Goal: Task Accomplishment & Management: Complete application form

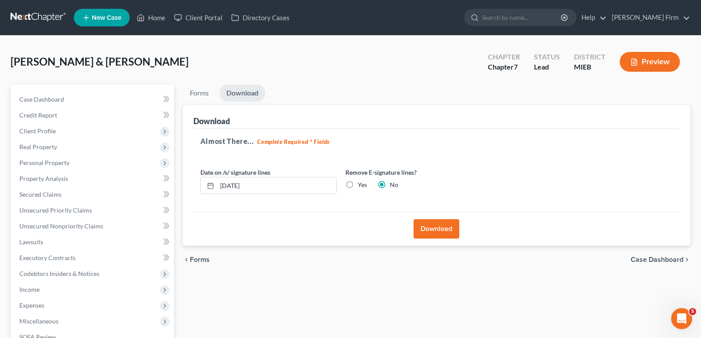
click at [29, 16] on link at bounding box center [39, 18] width 56 height 16
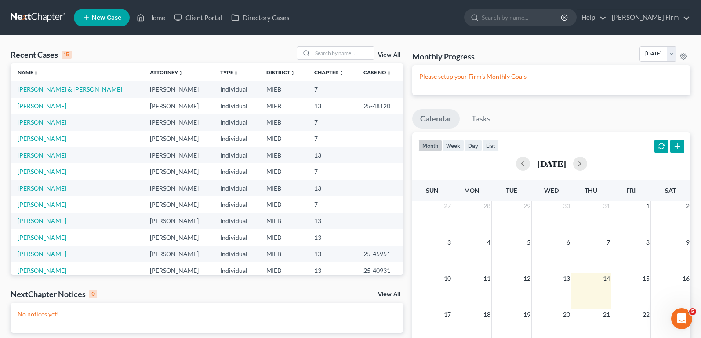
click at [30, 155] on link "Carrabino, Michael" at bounding box center [42, 154] width 49 height 7
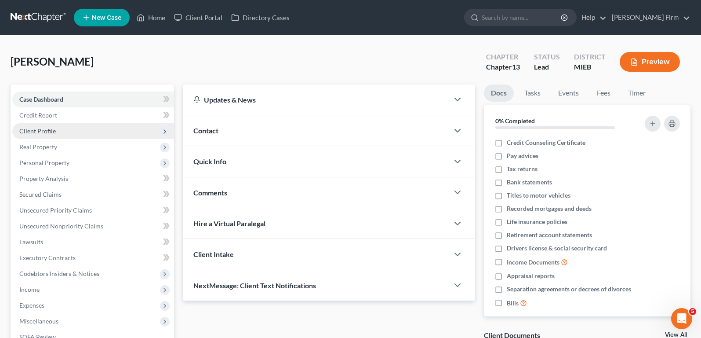
click at [45, 127] on span "Client Profile" at bounding box center [37, 130] width 36 height 7
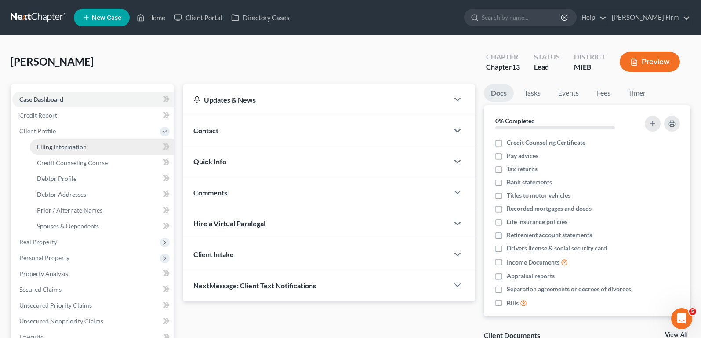
click at [45, 147] on span "Filing Information" at bounding box center [62, 146] width 50 height 7
select select "1"
select select "0"
select select "3"
select select "0"
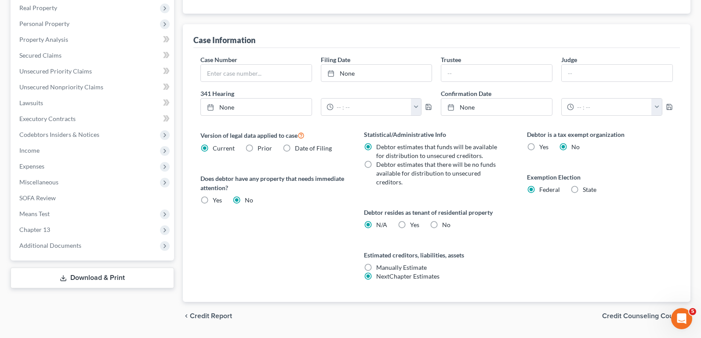
scroll to position [259, 0]
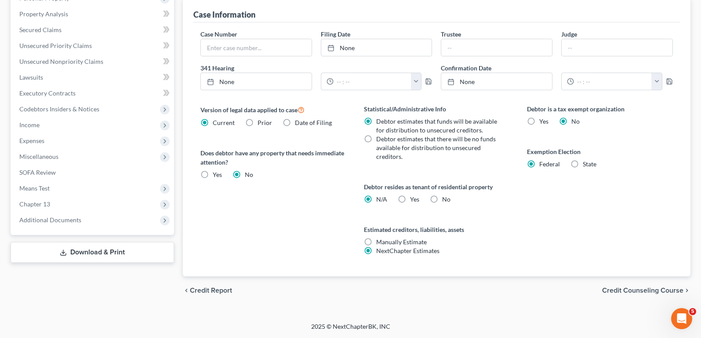
click at [619, 294] on span "Credit Counseling Course" at bounding box center [642, 290] width 81 height 7
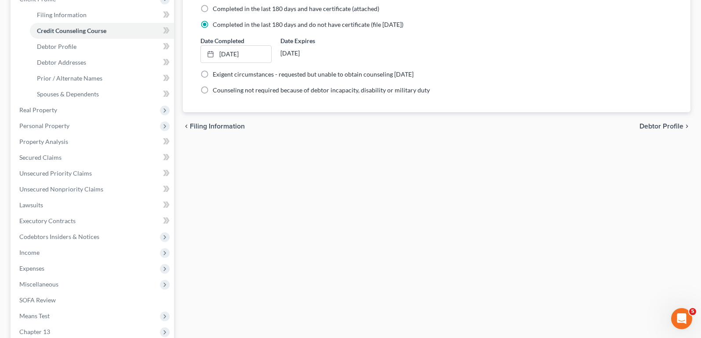
click at [667, 127] on span "Debtor Profile" at bounding box center [662, 126] width 44 height 7
select select "1"
select select "2"
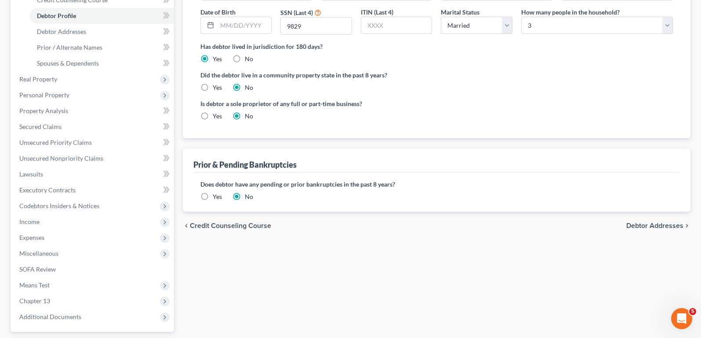
scroll to position [176, 0]
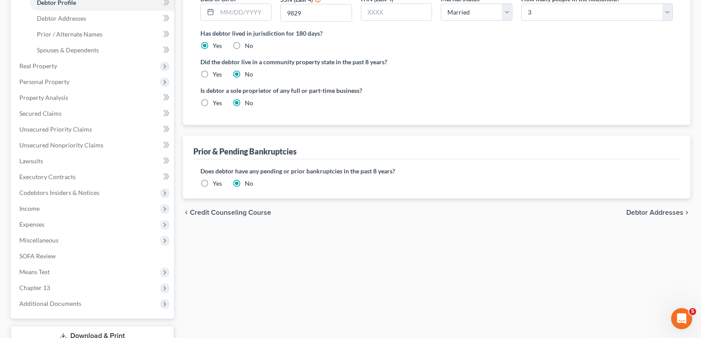
click at [660, 212] on span "Debtor Addresses" at bounding box center [654, 212] width 57 height 7
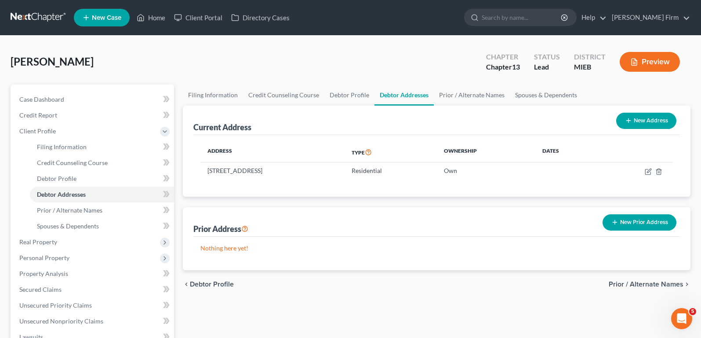
click at [643, 281] on span "Prior / Alternate Names" at bounding box center [646, 283] width 75 height 7
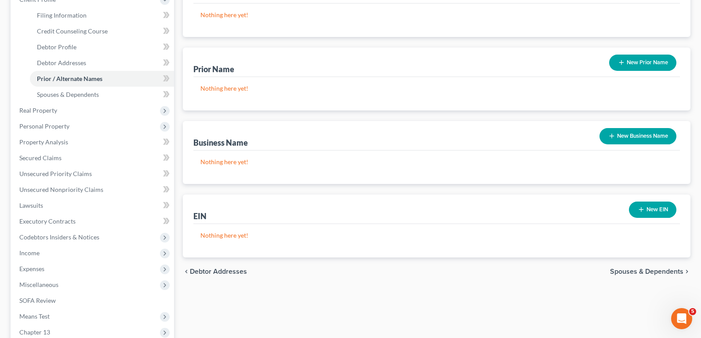
scroll to position [132, 0]
click at [643, 271] on span "Spouses & Dependents" at bounding box center [646, 270] width 73 height 7
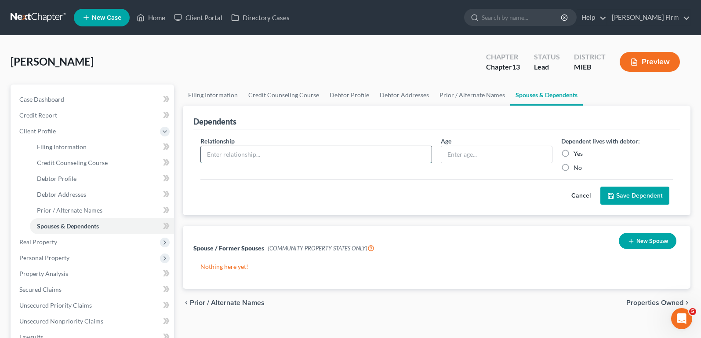
click at [301, 153] on input "text" at bounding box center [316, 154] width 231 height 17
click at [360, 152] on input "text" at bounding box center [316, 154] width 231 height 17
type input "Grandson"
click at [574, 155] on label "Yes" at bounding box center [578, 153] width 9 height 9
click at [577, 155] on input "Yes" at bounding box center [580, 152] width 6 height 6
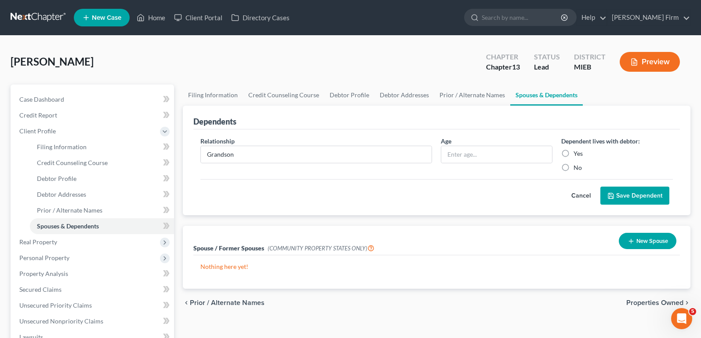
radio input "true"
click at [636, 196] on button "Save Dependent" at bounding box center [634, 195] width 69 height 18
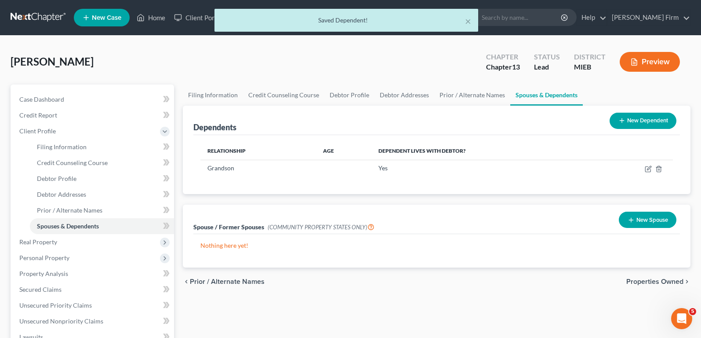
scroll to position [88, 0]
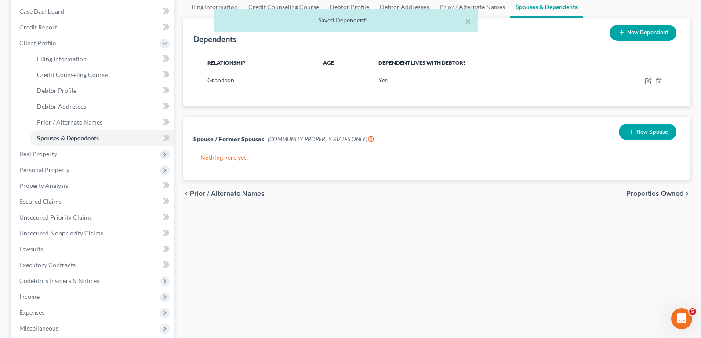
click at [656, 195] on span "Properties Owned" at bounding box center [654, 193] width 57 height 7
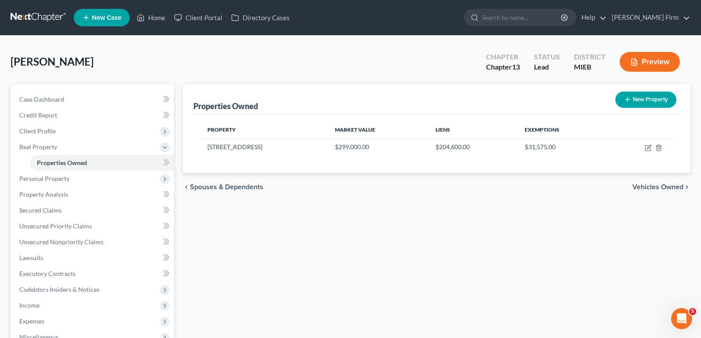
click at [656, 186] on span "Vehicles Owned" at bounding box center [658, 186] width 51 height 7
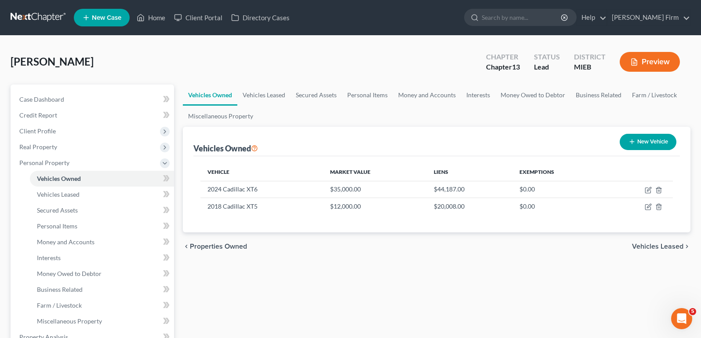
click at [651, 244] on span "Vehicles Leased" at bounding box center [657, 246] width 51 height 7
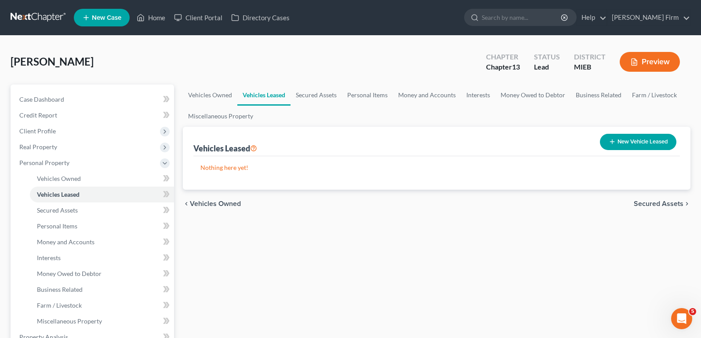
click at [651, 207] on span "Secured Assets" at bounding box center [659, 203] width 50 height 7
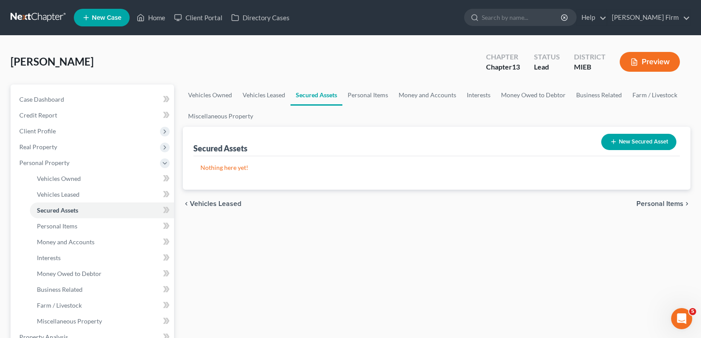
click at [651, 206] on span "Personal Items" at bounding box center [659, 203] width 47 height 7
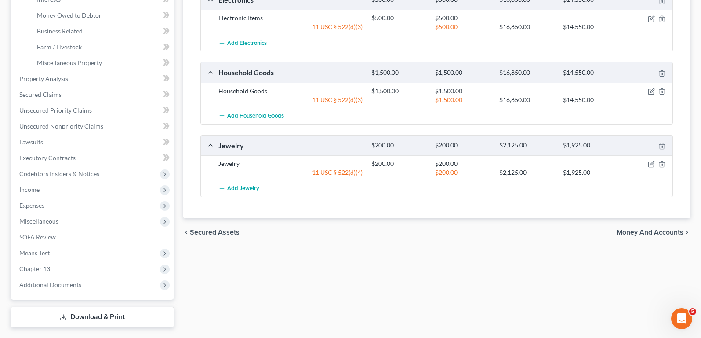
scroll to position [264, 0]
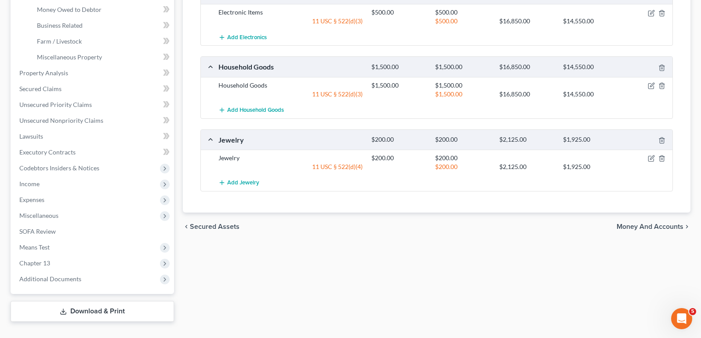
click at [648, 223] on span "Money and Accounts" at bounding box center [650, 226] width 67 height 7
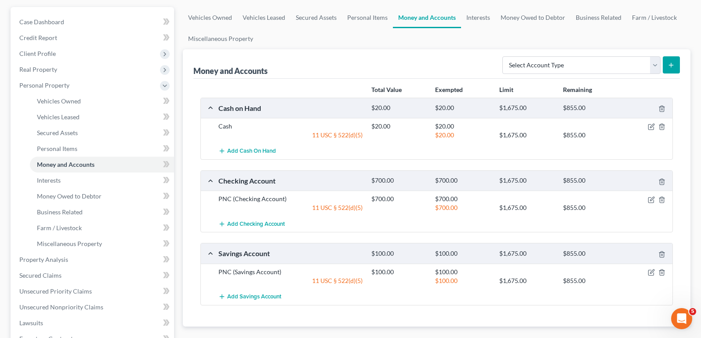
scroll to position [132, 0]
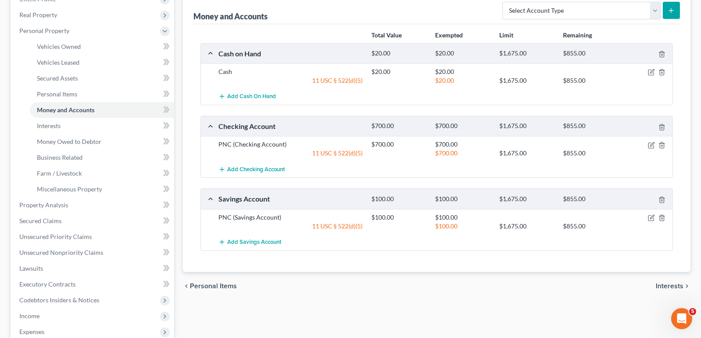
click at [669, 287] on span "Interests" at bounding box center [670, 285] width 28 height 7
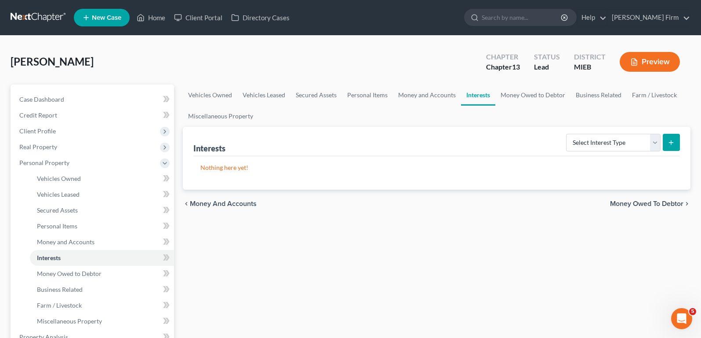
click at [666, 200] on span "Money Owed to Debtor" at bounding box center [646, 203] width 73 height 7
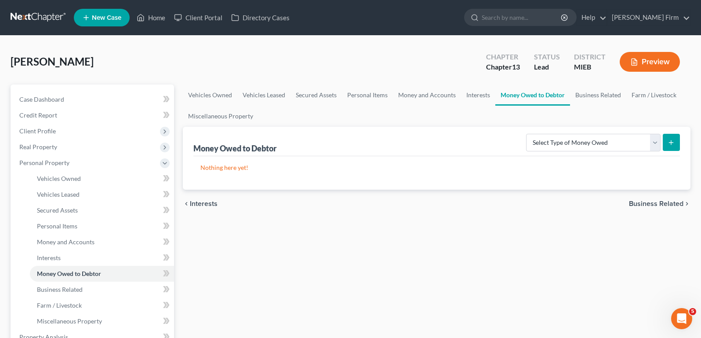
click at [661, 205] on span "Business Related" at bounding box center [656, 203] width 55 height 7
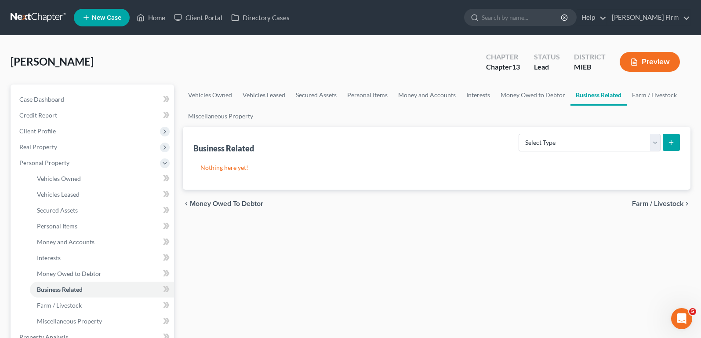
click at [661, 205] on span "Farm / Livestock" at bounding box center [657, 203] width 51 height 7
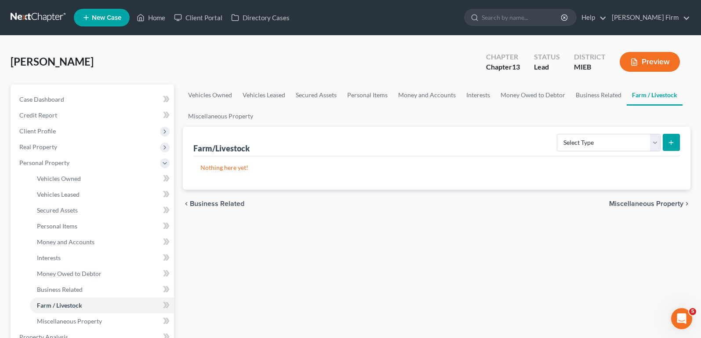
click at [661, 205] on span "Miscellaneous Property" at bounding box center [646, 203] width 74 height 7
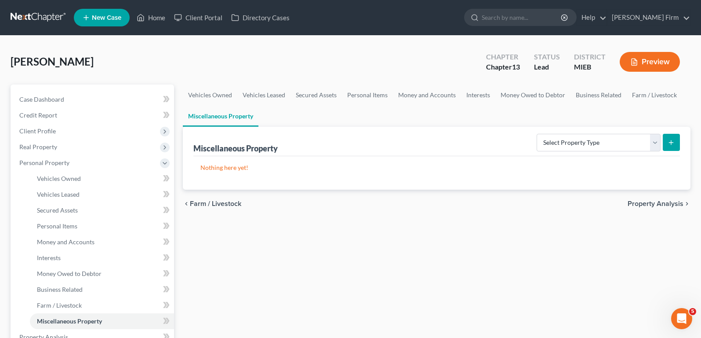
click at [661, 205] on span "Property Analysis" at bounding box center [656, 203] width 56 height 7
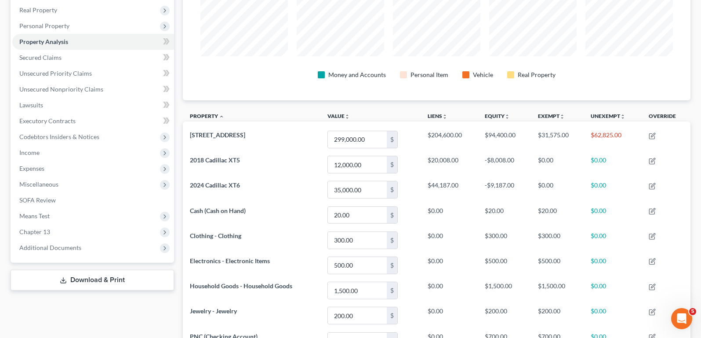
scroll to position [131, 0]
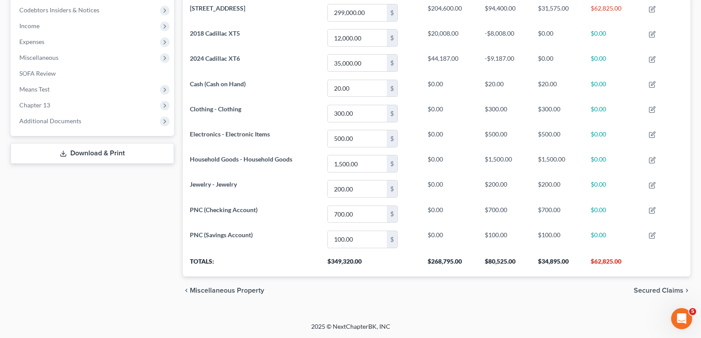
click at [661, 288] on span "Secured Claims" at bounding box center [659, 290] width 50 height 7
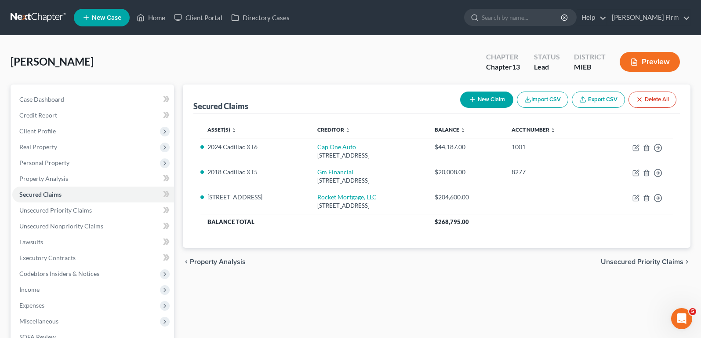
click at [663, 262] on span "Unsecured Priority Claims" at bounding box center [642, 261] width 83 height 7
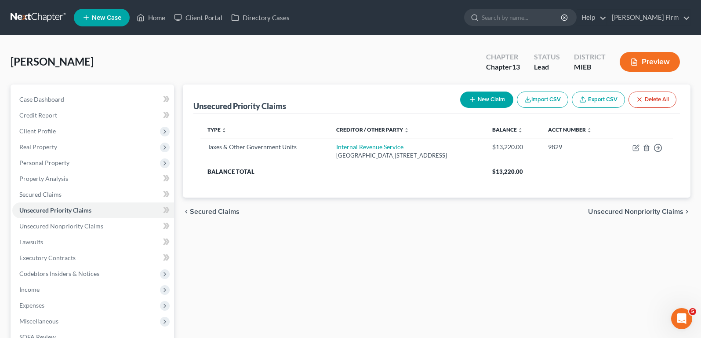
click at [661, 211] on span "Unsecured Nonpriority Claims" at bounding box center [635, 211] width 95 height 7
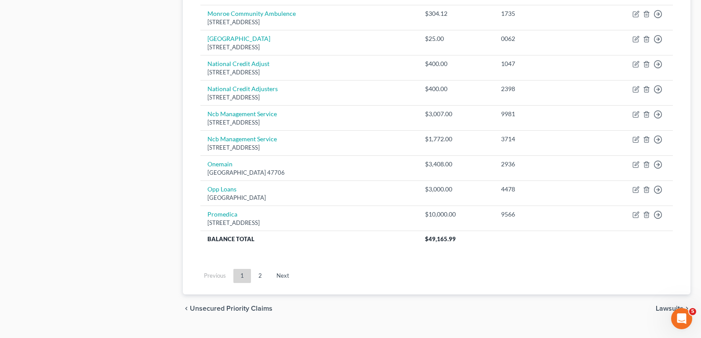
scroll to position [677, 0]
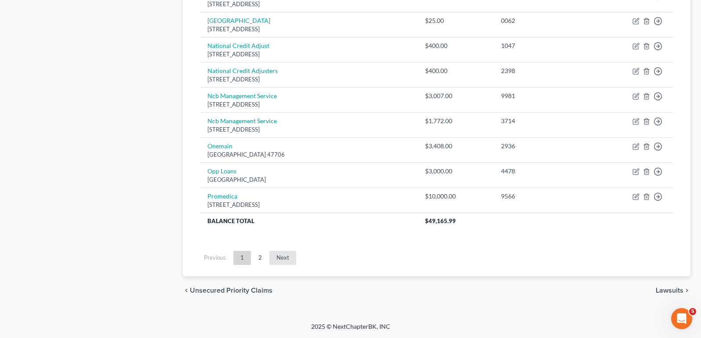
click at [285, 263] on link "Next" at bounding box center [282, 258] width 27 height 14
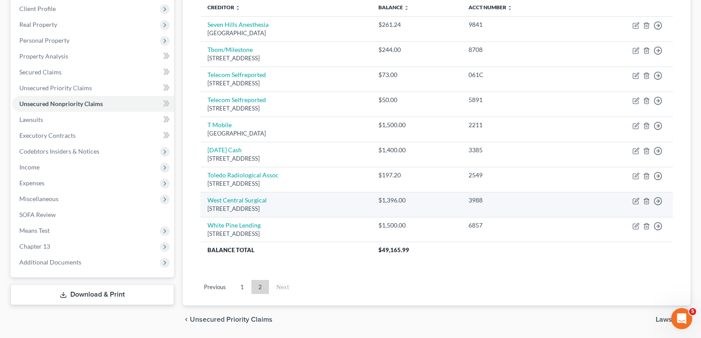
scroll to position [151, 0]
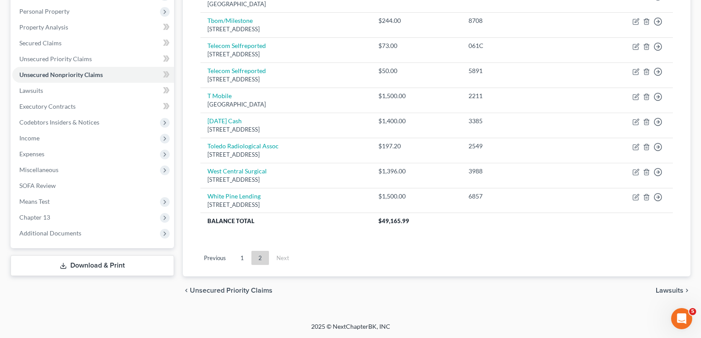
click at [667, 287] on span "Lawsuits" at bounding box center [670, 290] width 28 height 7
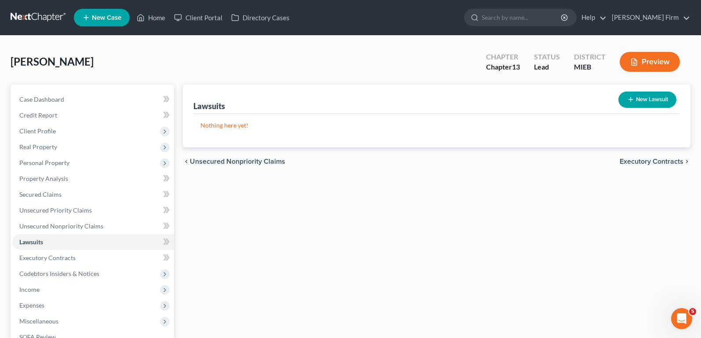
click at [649, 160] on span "Executory Contracts" at bounding box center [652, 161] width 64 height 7
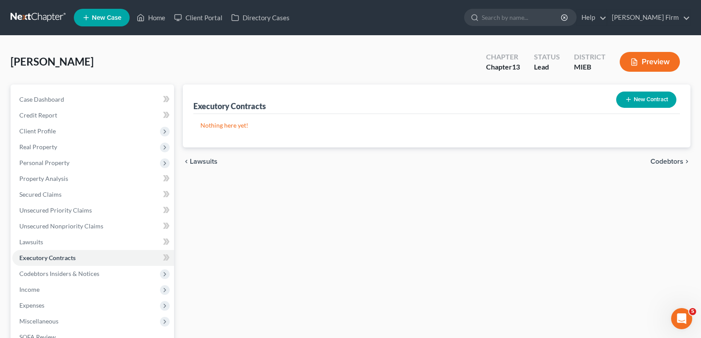
click at [659, 159] on span "Codebtors" at bounding box center [667, 161] width 33 height 7
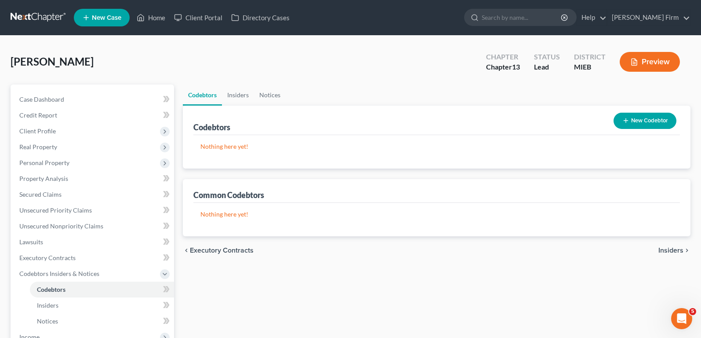
click at [670, 247] on span "Insiders" at bounding box center [670, 250] width 25 height 7
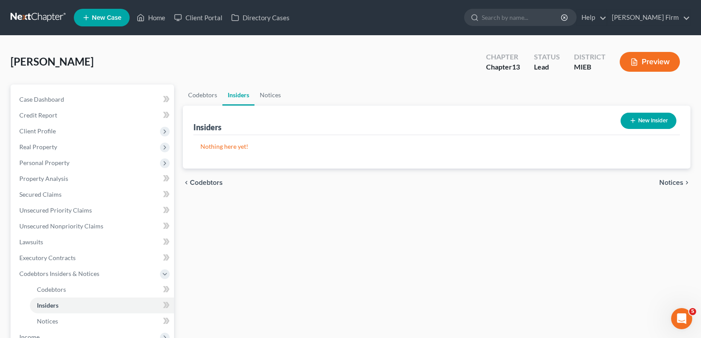
click at [669, 180] on span "Notices" at bounding box center [671, 182] width 24 height 7
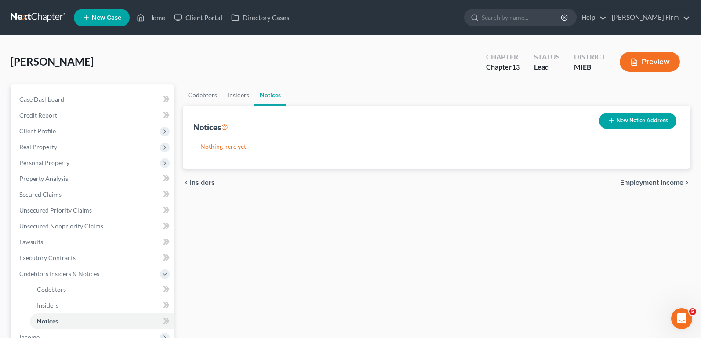
click at [669, 180] on span "Employment Income" at bounding box center [651, 182] width 63 height 7
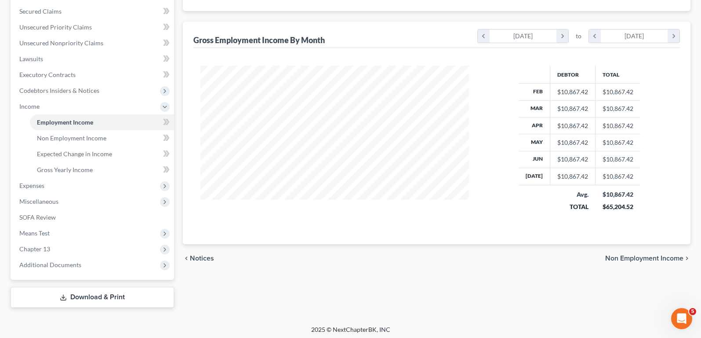
scroll to position [186, 0]
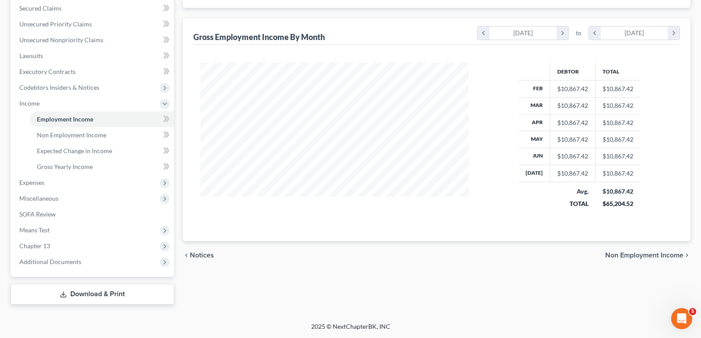
click at [614, 252] on span "Non Employment Income" at bounding box center [644, 254] width 78 height 7
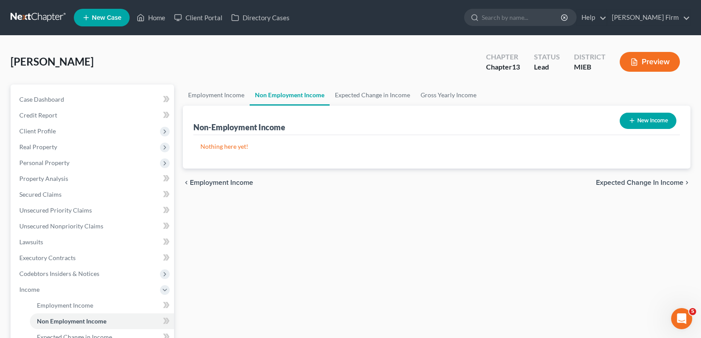
click at [615, 185] on span "Expected Change in Income" at bounding box center [639, 182] width 87 height 7
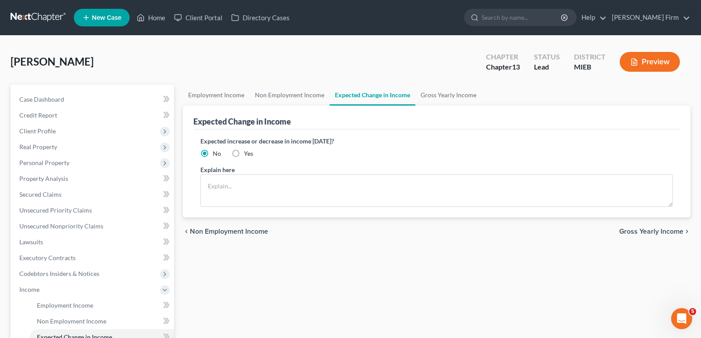
click at [629, 234] on span "Gross Yearly Income" at bounding box center [651, 231] width 64 height 7
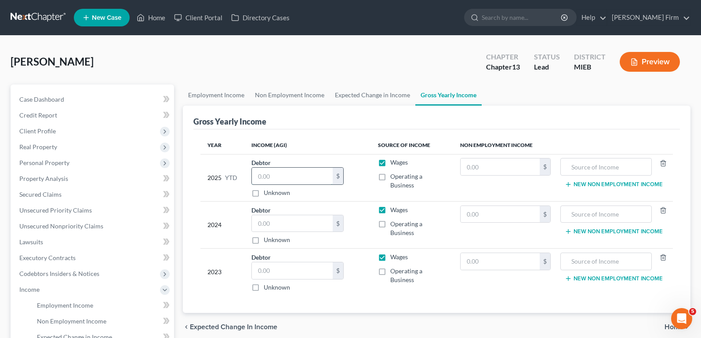
click at [317, 175] on input "text" at bounding box center [292, 175] width 81 height 17
type input "10,374.00"
click at [293, 229] on input "text" at bounding box center [292, 223] width 81 height 17
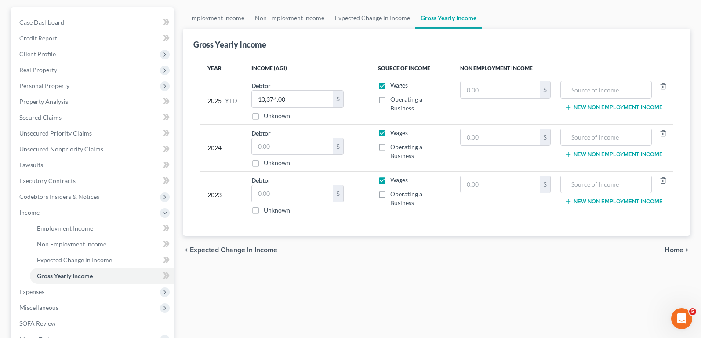
scroll to position [88, 0]
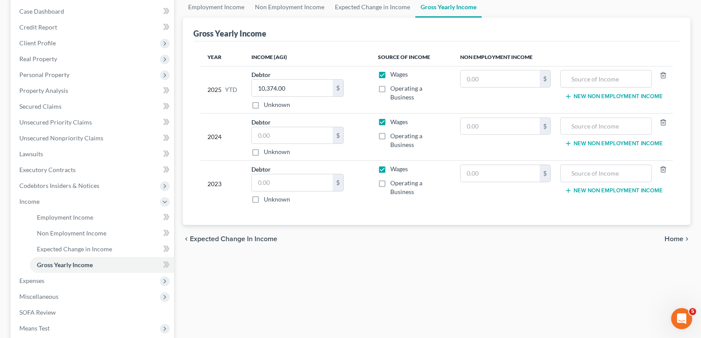
click at [670, 239] on span "Home" at bounding box center [674, 238] width 19 height 7
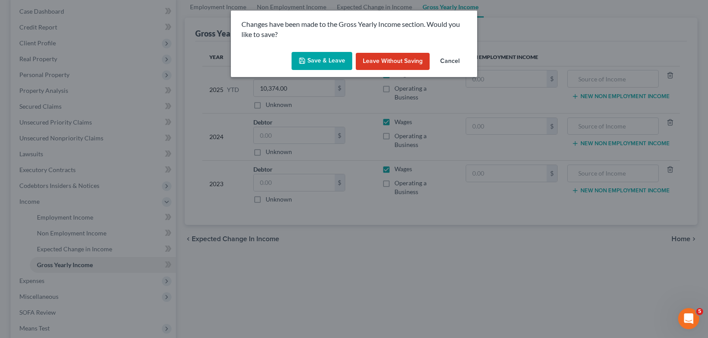
click at [329, 57] on button "Save & Leave" at bounding box center [321, 61] width 61 height 18
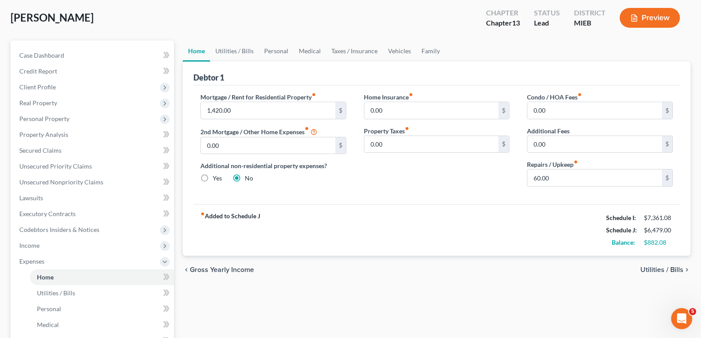
scroll to position [88, 0]
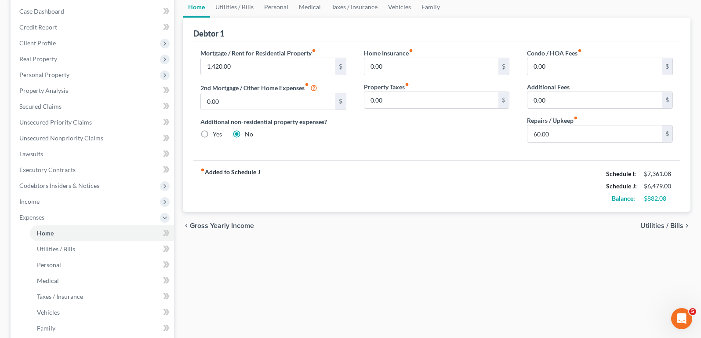
click at [679, 226] on span "Utilities / Bills" at bounding box center [661, 225] width 43 height 7
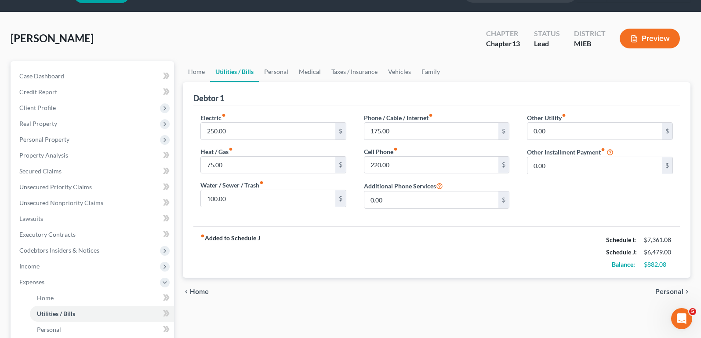
scroll to position [44, 0]
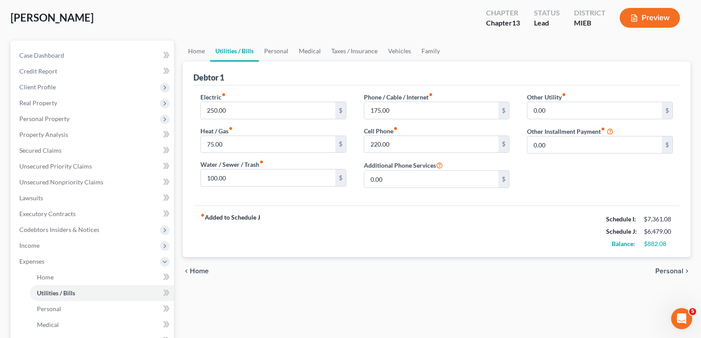
click at [670, 268] on span "Personal" at bounding box center [669, 270] width 28 height 7
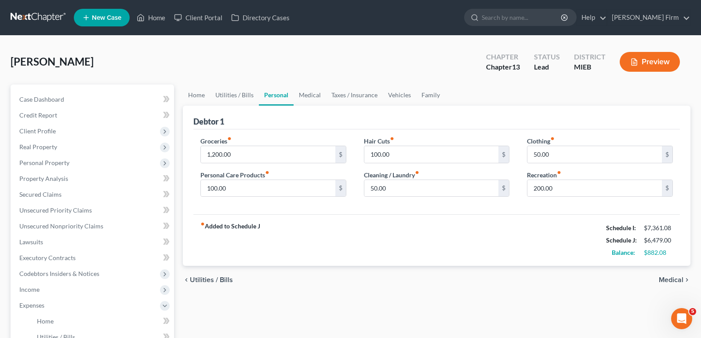
click at [670, 278] on span "Medical" at bounding box center [671, 279] width 25 height 7
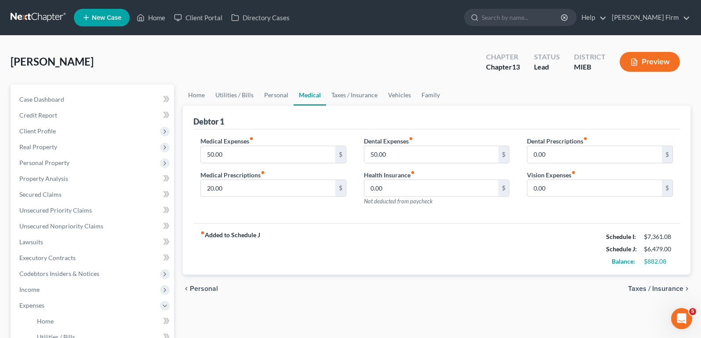
click at [670, 278] on div "chevron_left Personal Taxes / Insurance chevron_right" at bounding box center [437, 288] width 508 height 28
click at [670, 286] on span "Taxes / Insurance" at bounding box center [655, 288] width 55 height 7
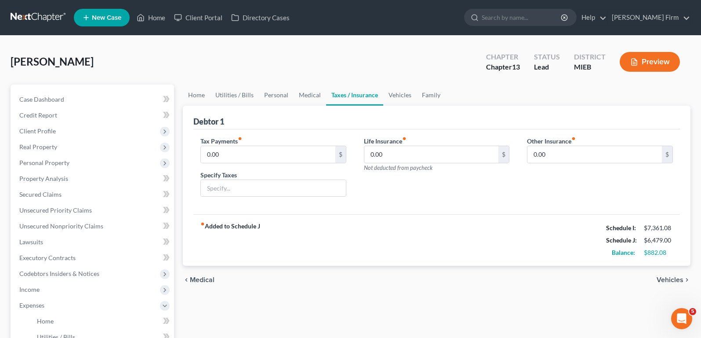
click at [669, 281] on span "Vehicles" at bounding box center [670, 279] width 27 height 7
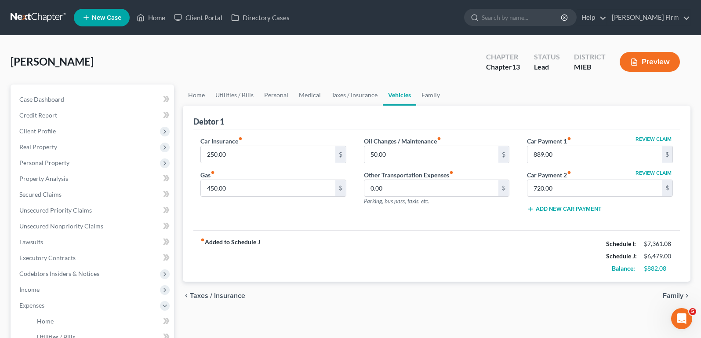
click at [670, 293] on span "Family" at bounding box center [673, 295] width 21 height 7
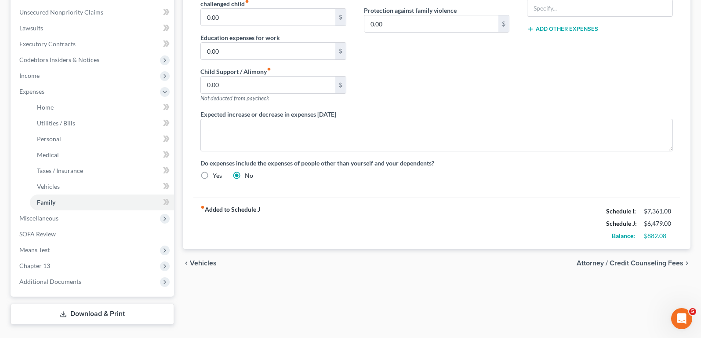
scroll to position [220, 0]
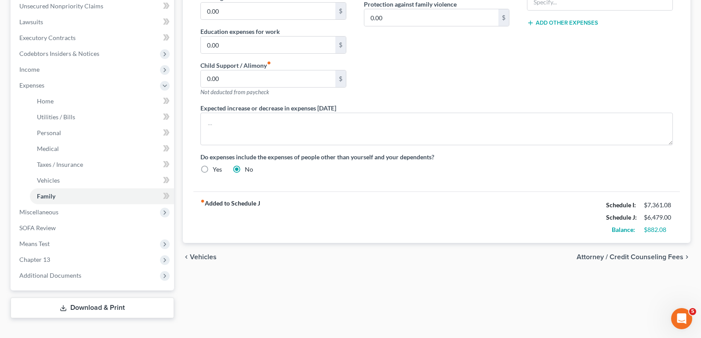
click at [654, 262] on div "chevron_left Vehicles Attorney / Credit Counseling Fees chevron_right" at bounding box center [437, 257] width 508 height 28
click at [655, 257] on span "Attorney / Credit Counseling Fees" at bounding box center [630, 256] width 107 height 7
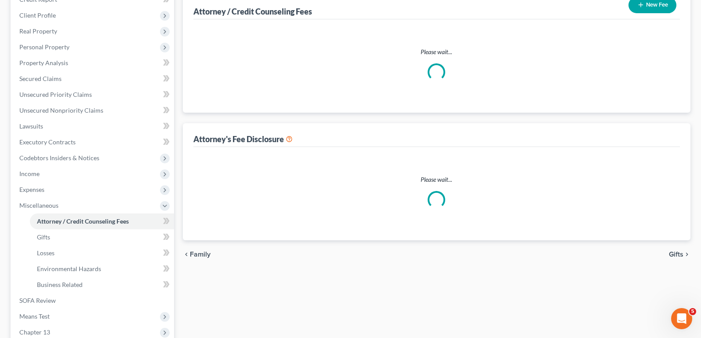
select select "0"
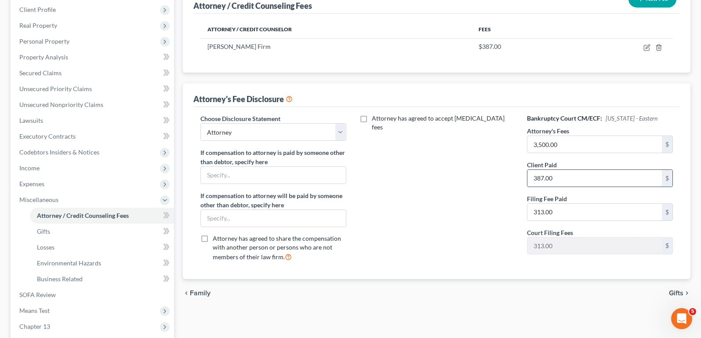
scroll to position [132, 0]
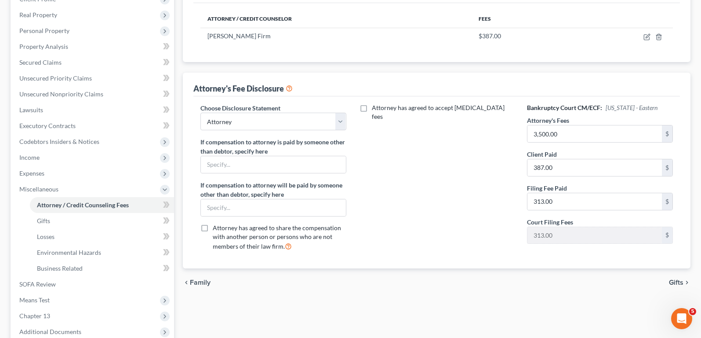
click at [675, 279] on span "Gifts" at bounding box center [676, 282] width 15 height 7
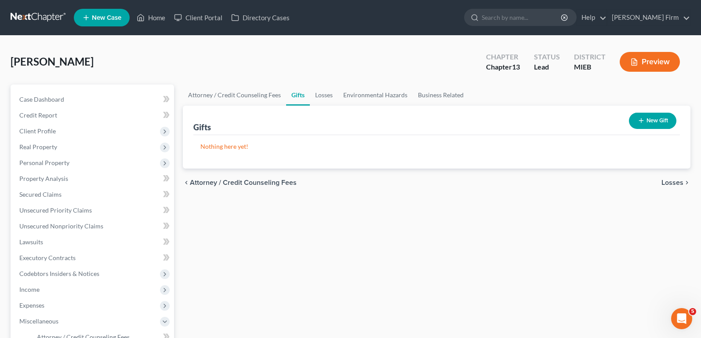
click at [669, 182] on span "Losses" at bounding box center [673, 182] width 22 height 7
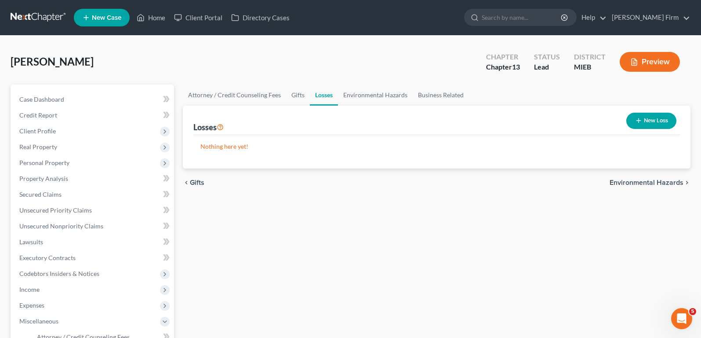
click at [669, 183] on span "Environmental Hazards" at bounding box center [647, 182] width 74 height 7
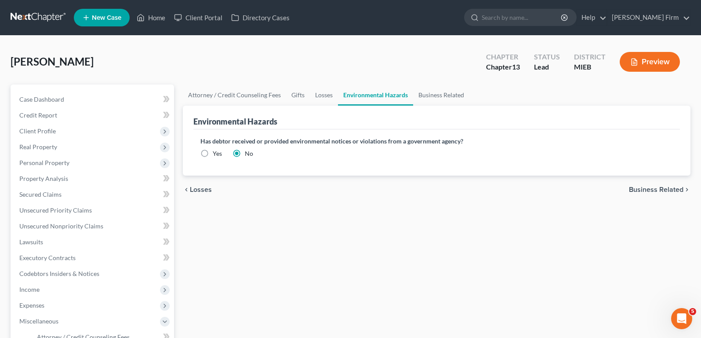
click at [669, 192] on span "Business Related" at bounding box center [656, 189] width 55 height 7
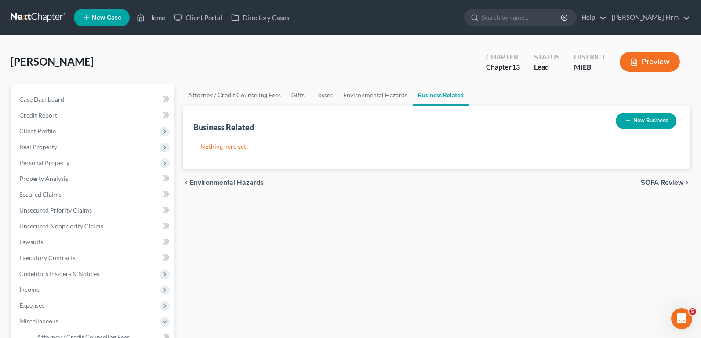
click at [669, 184] on span "SOFA Review" at bounding box center [662, 182] width 43 height 7
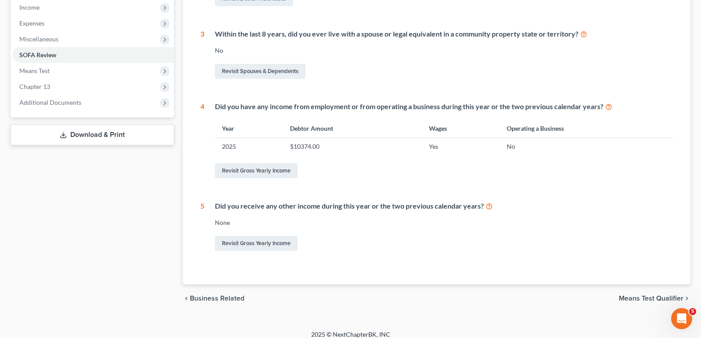
scroll to position [290, 0]
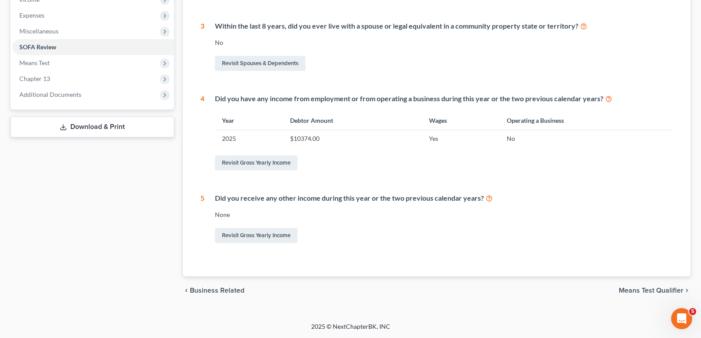
click at [657, 290] on span "Means Test Qualifier" at bounding box center [651, 290] width 65 height 7
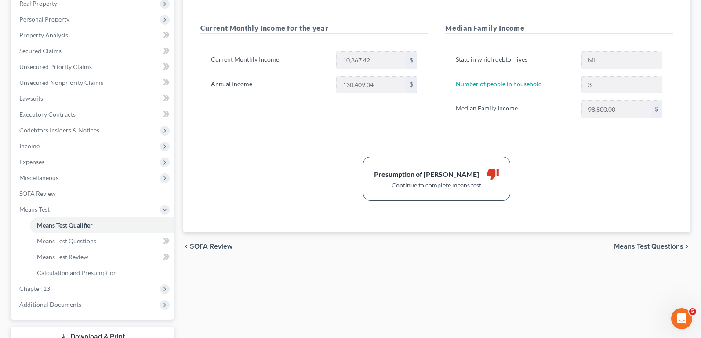
scroll to position [176, 0]
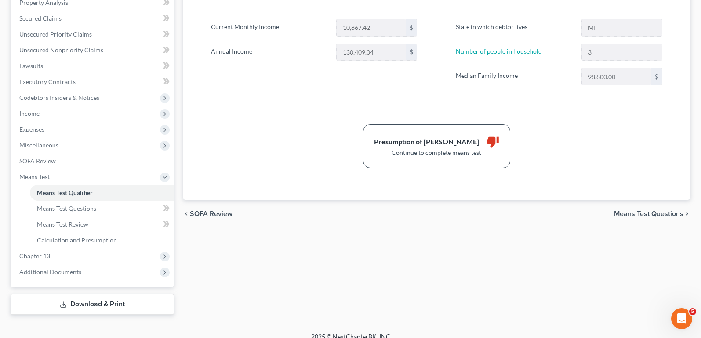
click at [684, 313] on icon "Open Intercom Messenger" at bounding box center [682, 318] width 15 height 15
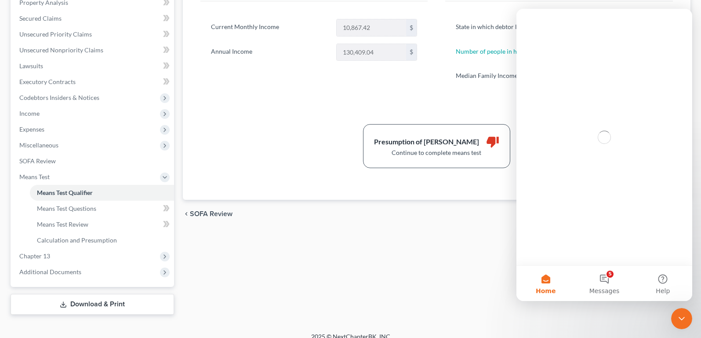
scroll to position [0, 0]
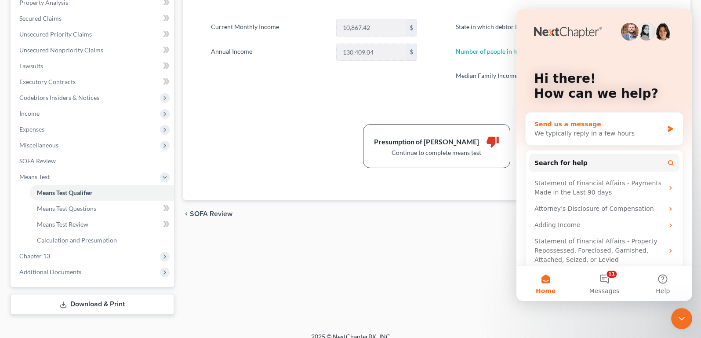
click at [590, 134] on div "We typically reply in a few hours" at bounding box center [599, 133] width 129 height 9
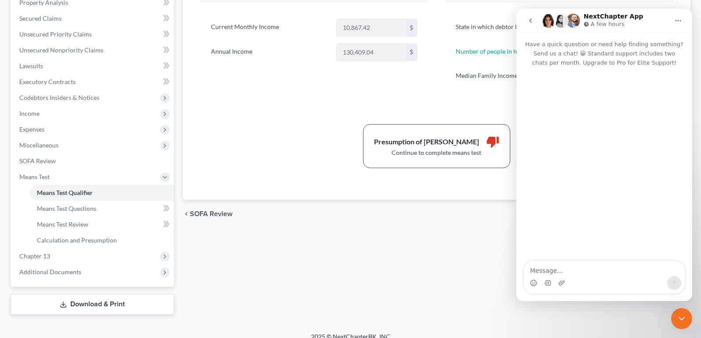
click at [684, 314] on icon "Close Intercom Messenger" at bounding box center [681, 318] width 11 height 11
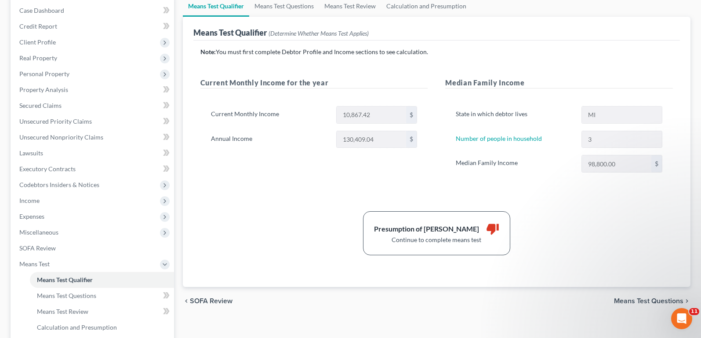
scroll to position [88, 0]
click at [90, 196] on span "Income" at bounding box center [93, 201] width 162 height 16
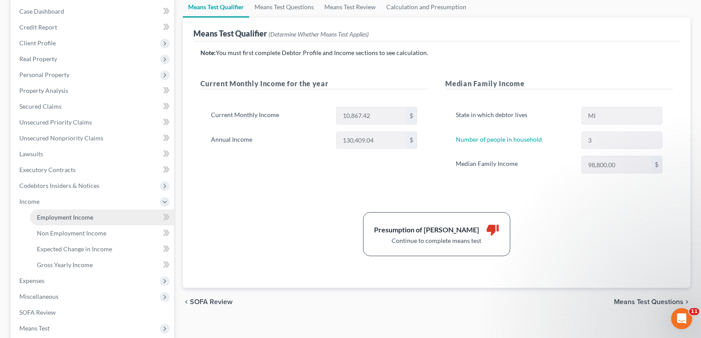
click at [89, 211] on link "Employment Income" at bounding box center [102, 217] width 144 height 16
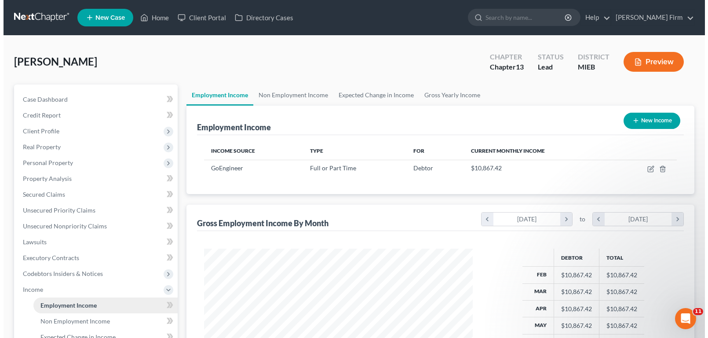
scroll to position [158, 286]
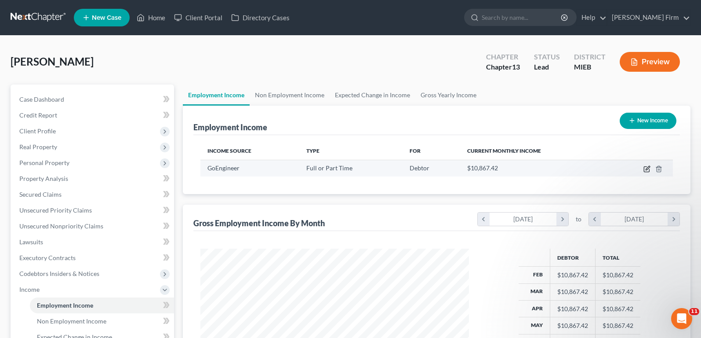
click at [648, 171] on icon "button" at bounding box center [647, 168] width 7 height 7
select select "0"
select select "1"
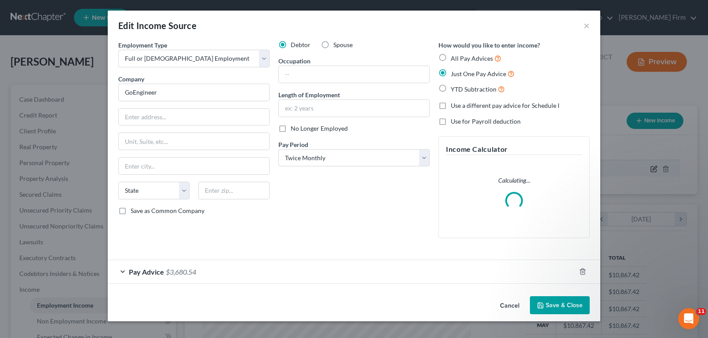
scroll to position [158, 289]
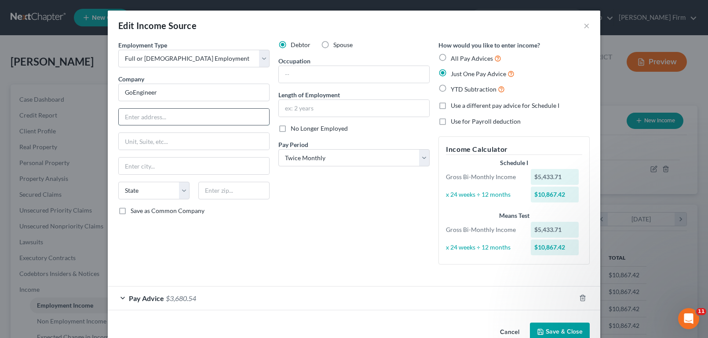
click at [227, 111] on input "text" at bounding box center [194, 117] width 150 height 17
type input "739 E Fort Union Blvd"
type input "Midvale"
select select "46"
type input "847"
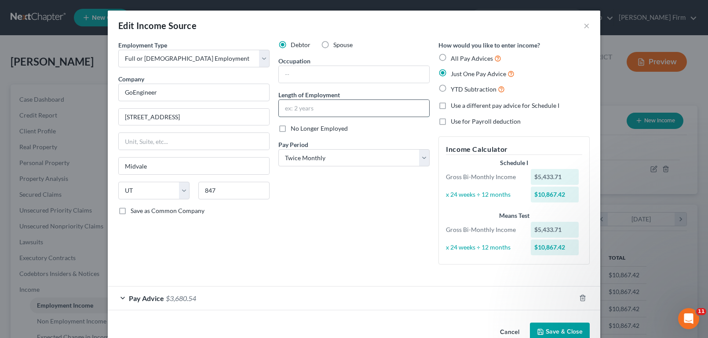
click at [307, 110] on input "text" at bounding box center [354, 108] width 150 height 17
type input "IL"
select select "14"
type input "2 months"
click at [314, 73] on input "text" at bounding box center [354, 74] width 150 height 17
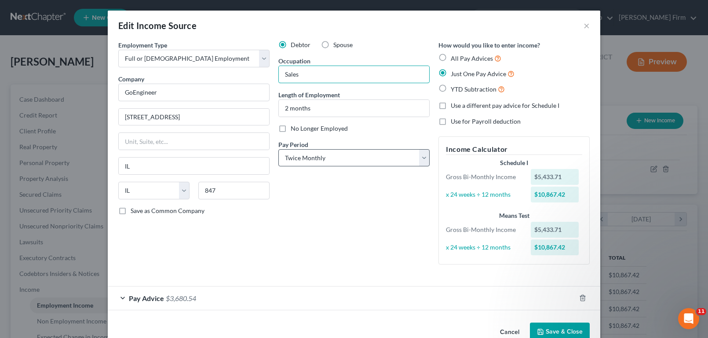
type input "Sales"
click at [309, 156] on select "Select Monthly Twice Monthly Every Other Week Weekly" at bounding box center [353, 158] width 151 height 18
click at [278, 149] on select "Select Monthly Twice Monthly Every Other Week Weekly" at bounding box center [353, 158] width 151 height 18
click at [451, 59] on label "All Pay Advices" at bounding box center [476, 58] width 51 height 10
click at [454, 59] on input "All Pay Advices" at bounding box center [457, 56] width 6 height 6
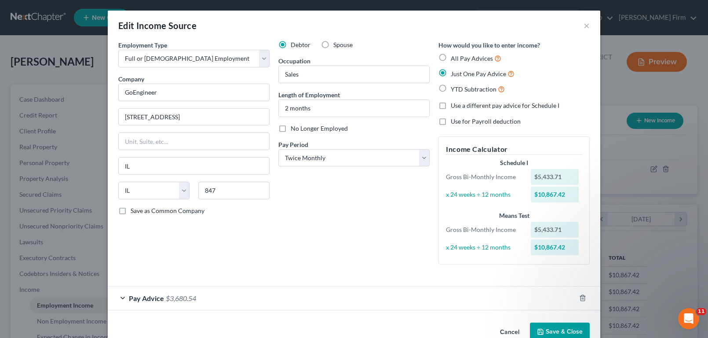
radio input "true"
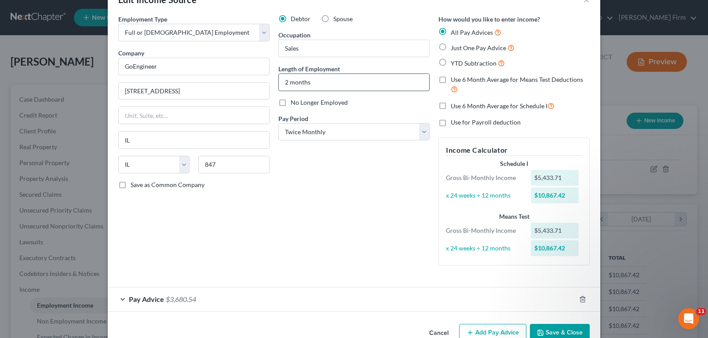
scroll to position [47, 0]
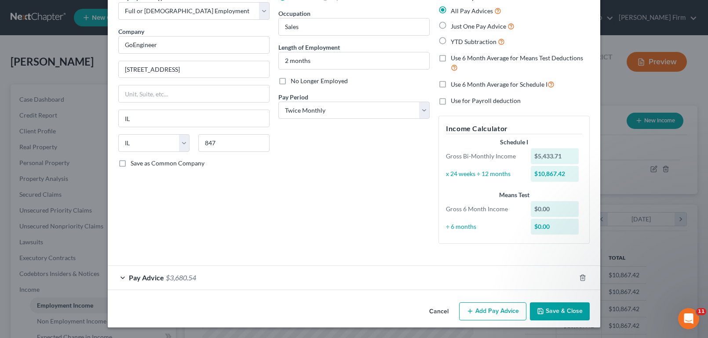
click at [481, 275] on div "Pay Advice $3,680.54" at bounding box center [342, 276] width 468 height 23
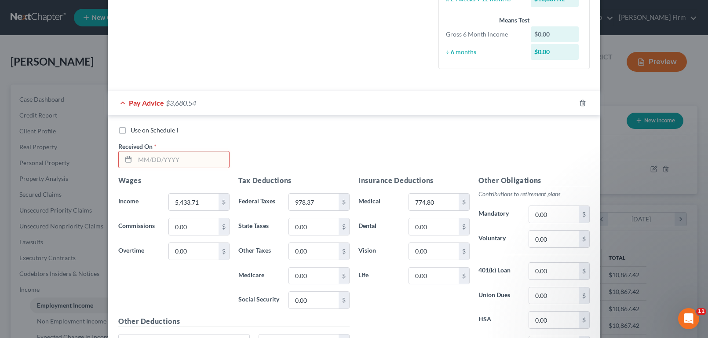
scroll to position [223, 0]
click at [131, 128] on label "Use on Schedule I" at bounding box center [154, 128] width 47 height 9
click at [134, 128] on input "Use on Schedule I" at bounding box center [137, 127] width 6 height 6
checkbox input "true"
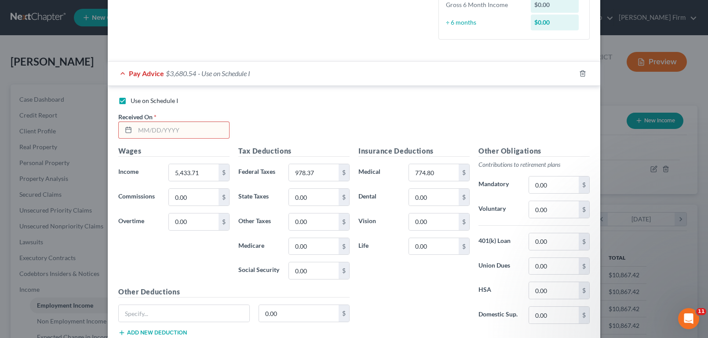
scroll to position [267, 0]
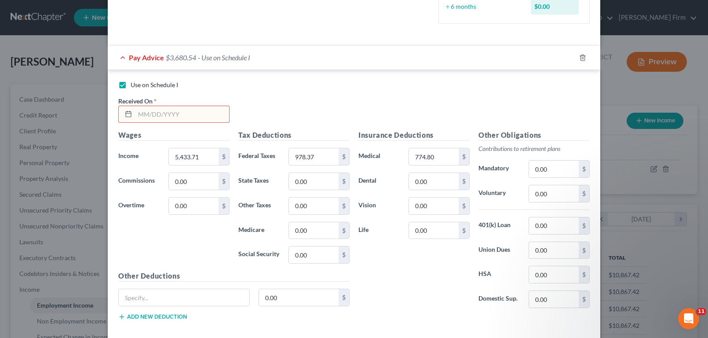
click at [197, 113] on input "text" at bounding box center [182, 114] width 94 height 17
type input "06/25/2025"
click at [290, 107] on div "Use on Schedule I Received On * 06/25/2025" at bounding box center [354, 105] width 480 height 50
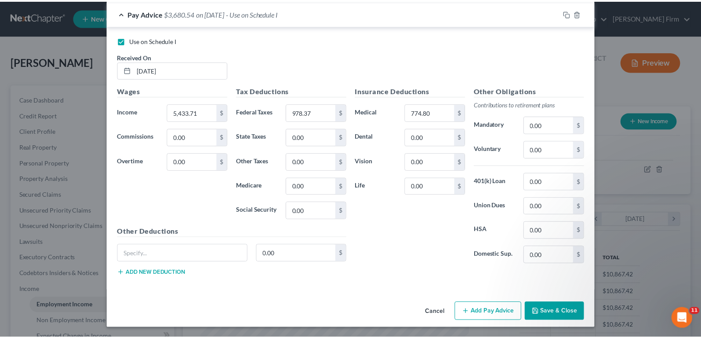
scroll to position [312, 0]
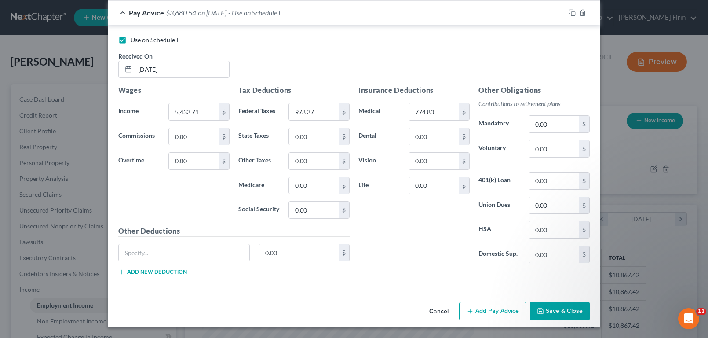
click at [554, 321] on div "Cancel Add Pay Advice Save & Close" at bounding box center [354, 312] width 492 height 29
click at [554, 316] on button "Save & Close" at bounding box center [560, 311] width 60 height 18
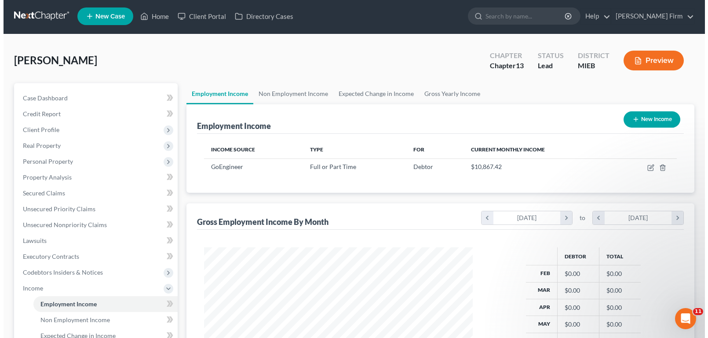
scroll to position [0, 0]
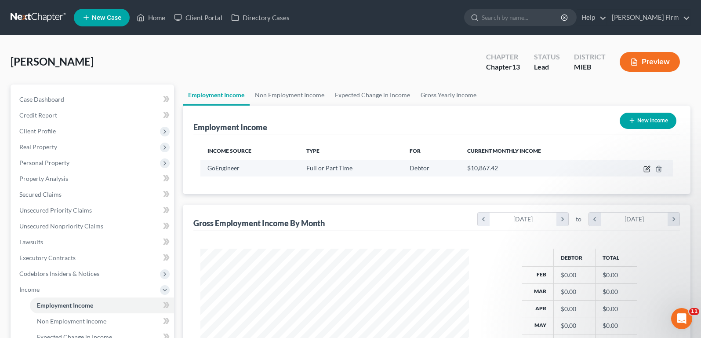
click at [650, 172] on icon "button" at bounding box center [647, 168] width 7 height 7
select select "0"
select select "14"
select select "1"
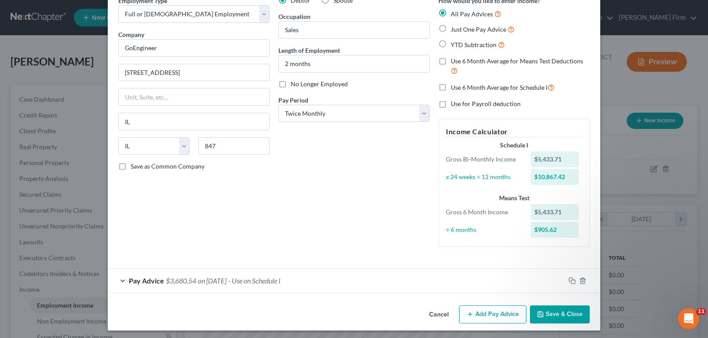
scroll to position [47, 0]
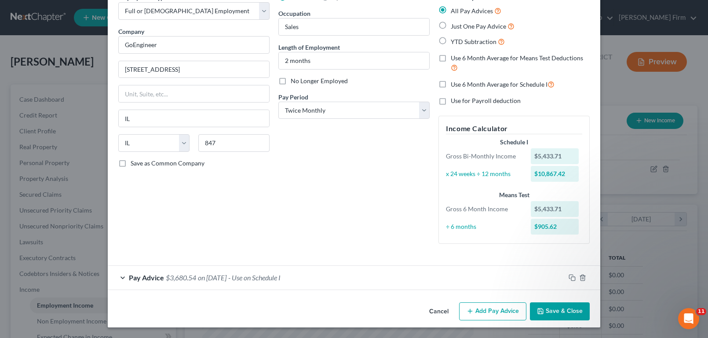
click at [280, 278] on span "- Use on Schedule I" at bounding box center [254, 277] width 52 height 8
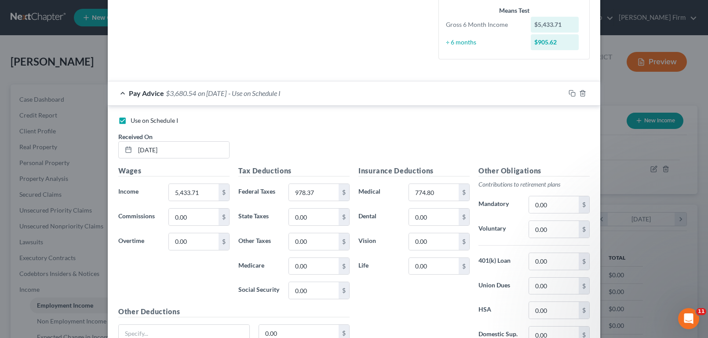
scroll to position [311, 0]
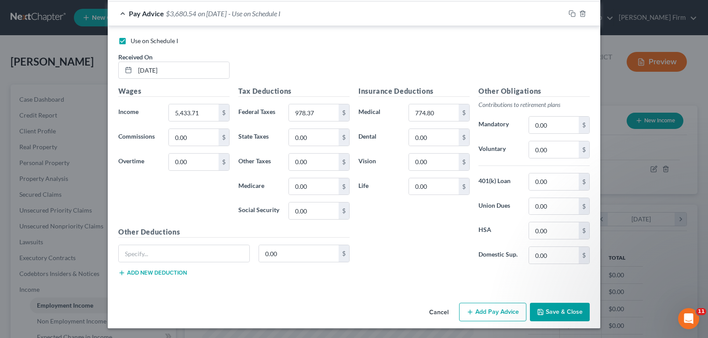
click at [480, 311] on button "Add Pay Advice" at bounding box center [492, 311] width 67 height 18
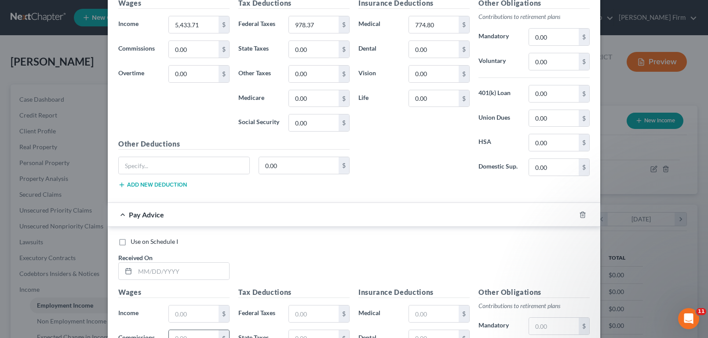
scroll to position [443, 0]
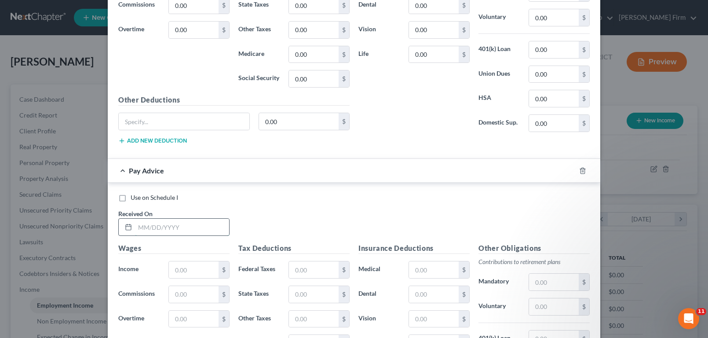
click at [152, 227] on input "text" at bounding box center [182, 226] width 94 height 17
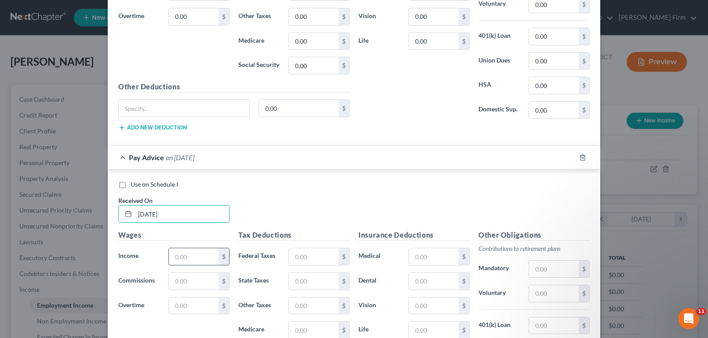
scroll to position [487, 0]
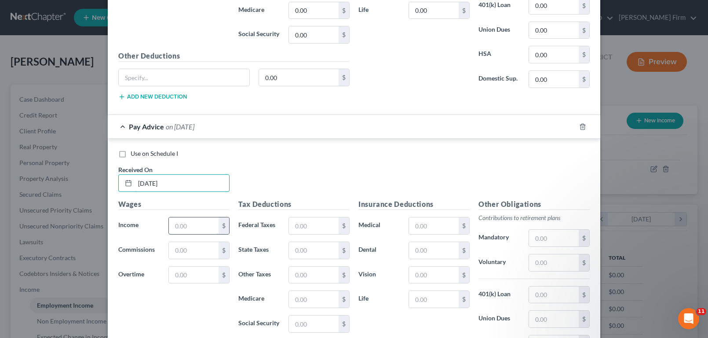
type input "06/01/2025"
click at [200, 222] on input "text" at bounding box center [194, 225] width 50 height 17
type input "5,433.71"
click at [317, 232] on input "text" at bounding box center [314, 225] width 50 height 17
type input "978.37"
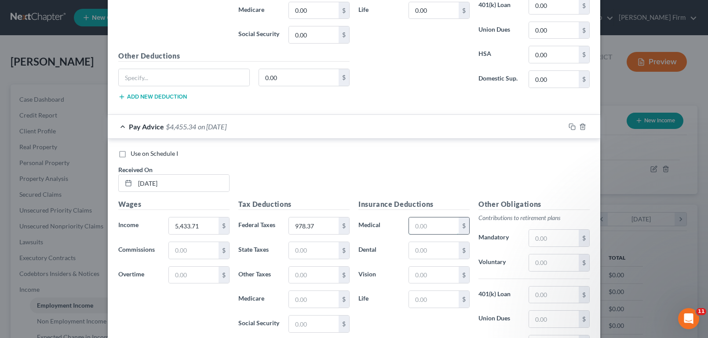
click at [441, 223] on input "text" at bounding box center [434, 225] width 50 height 17
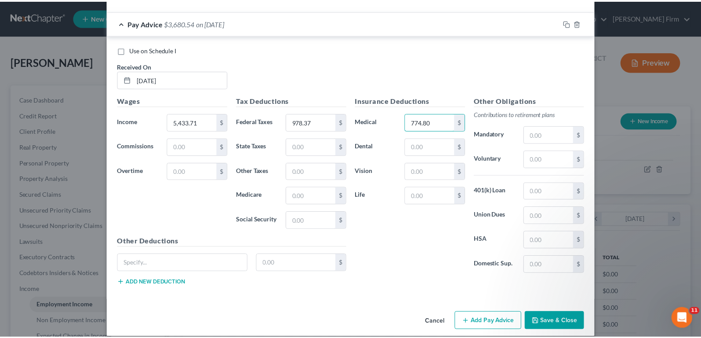
scroll to position [600, 0]
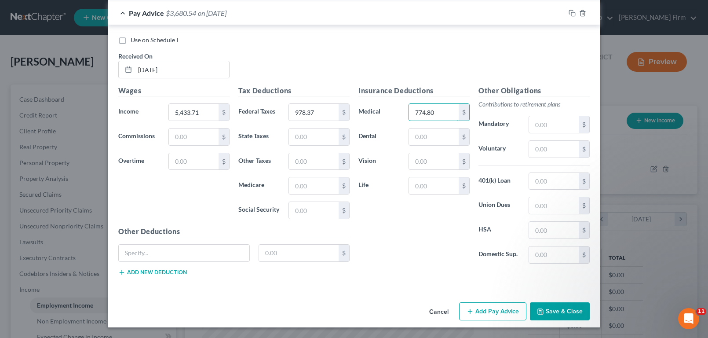
type input "774.80"
click at [555, 309] on button "Save & Close" at bounding box center [560, 311] width 60 height 18
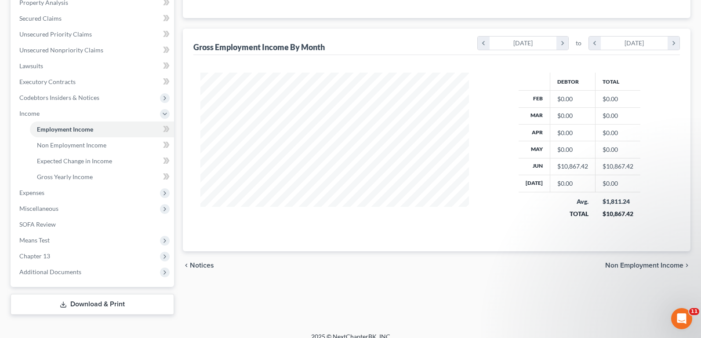
scroll to position [186, 0]
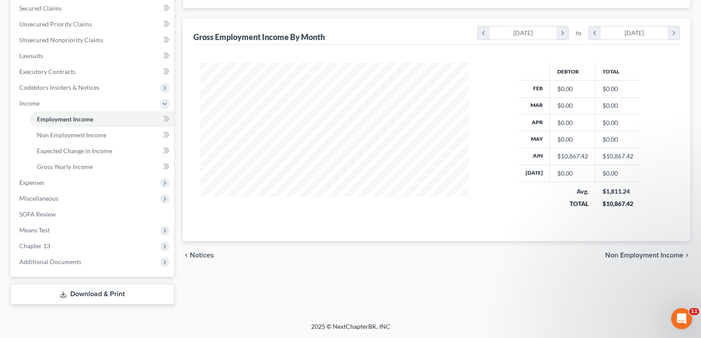
click at [669, 252] on span "Non Employment Income" at bounding box center [644, 254] width 78 height 7
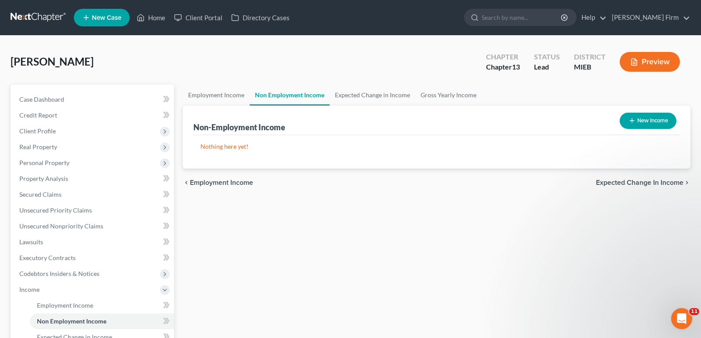
click at [662, 181] on span "Expected Change in Income" at bounding box center [639, 182] width 87 height 7
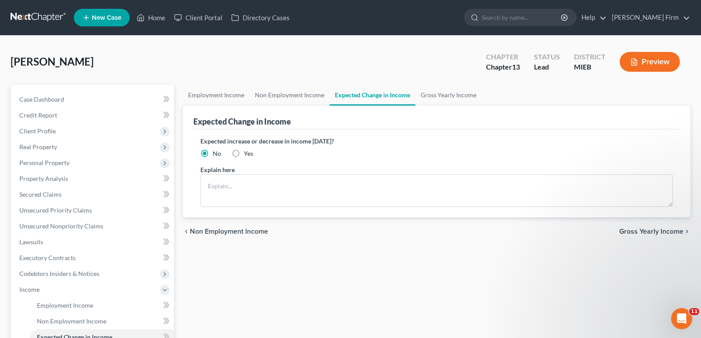
click at [648, 230] on span "Gross Yearly Income" at bounding box center [651, 231] width 64 height 7
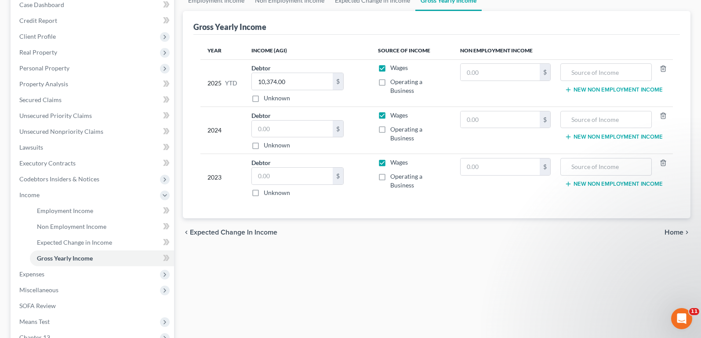
scroll to position [132, 0]
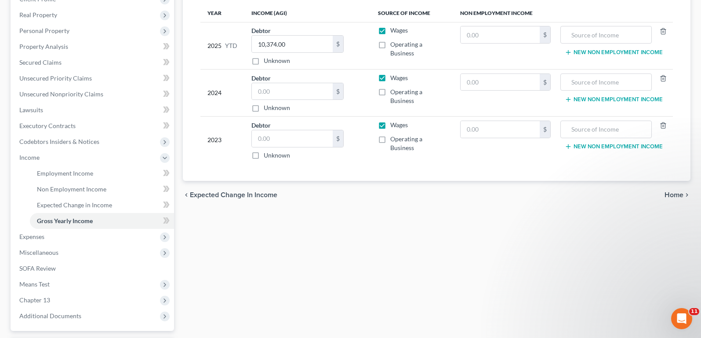
click at [680, 193] on span "Home" at bounding box center [674, 194] width 19 height 7
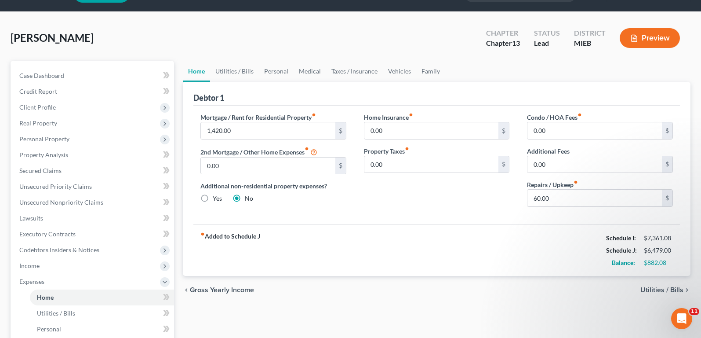
scroll to position [44, 0]
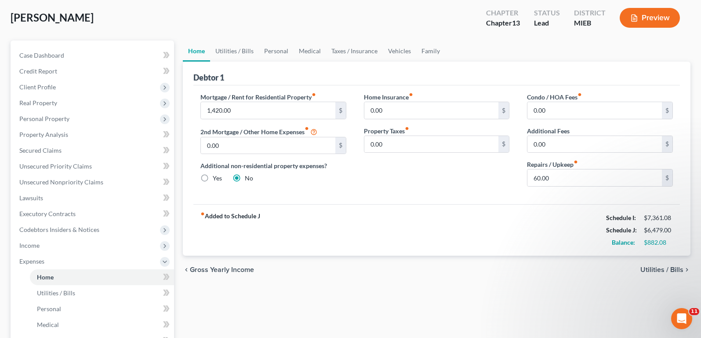
click at [655, 268] on span "Utilities / Bills" at bounding box center [661, 269] width 43 height 7
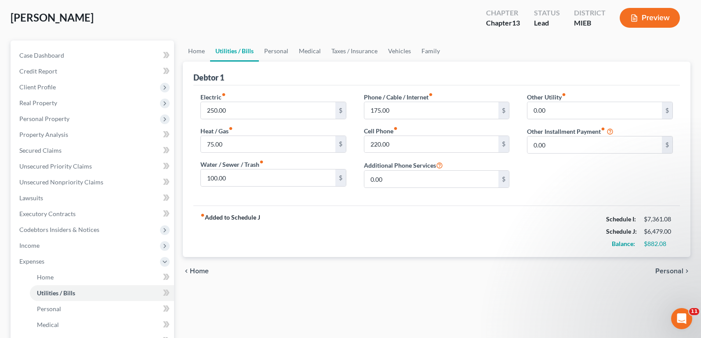
click at [663, 273] on span "Personal" at bounding box center [669, 270] width 28 height 7
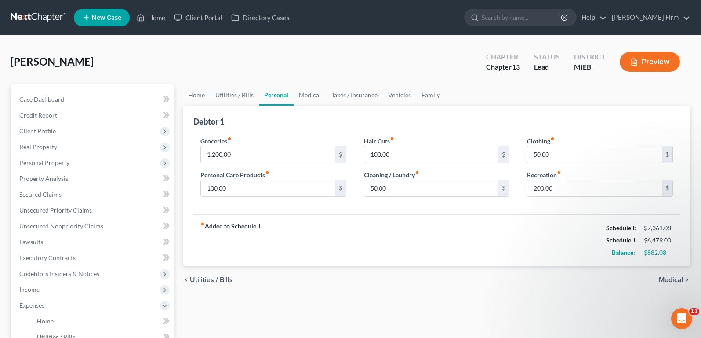
click at [665, 281] on span "Medical" at bounding box center [671, 279] width 25 height 7
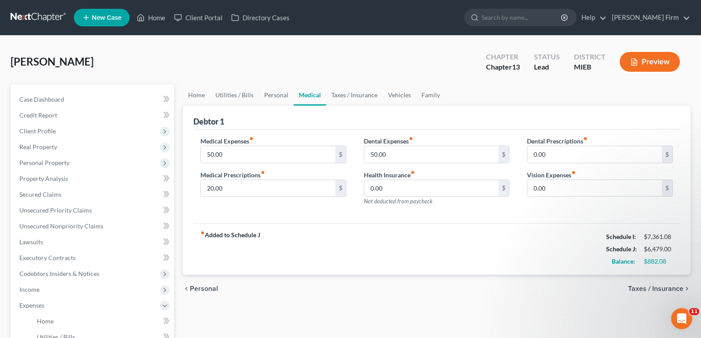
click at [663, 288] on span "Taxes / Insurance" at bounding box center [655, 288] width 55 height 7
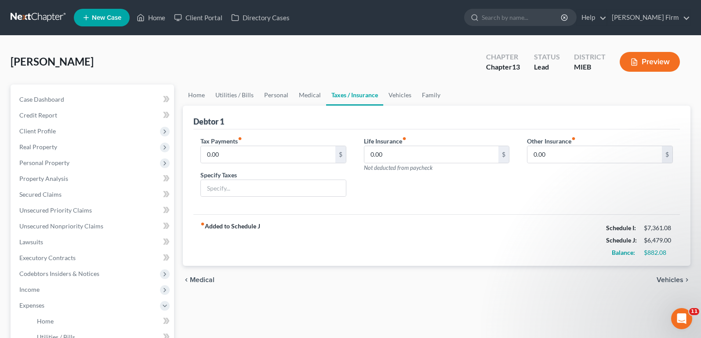
click at [667, 272] on div "chevron_left Medical Vehicles chevron_right" at bounding box center [437, 279] width 508 height 28
click at [667, 280] on span "Vehicles" at bounding box center [670, 279] width 27 height 7
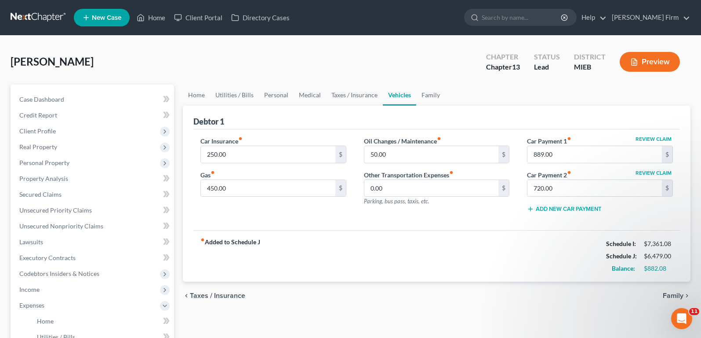
click at [671, 294] on span "Family" at bounding box center [673, 295] width 21 height 7
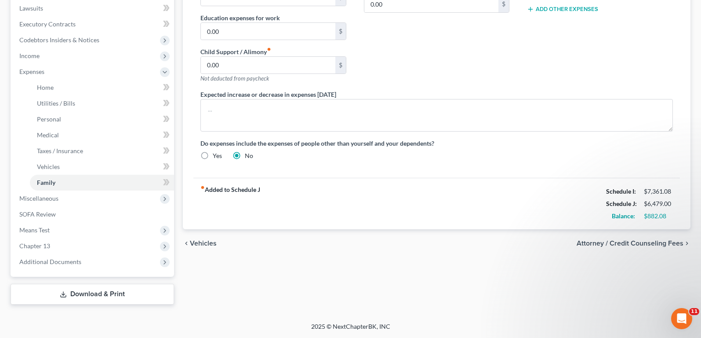
click at [655, 247] on span "Attorney / Credit Counseling Fees" at bounding box center [630, 243] width 107 height 7
select select "0"
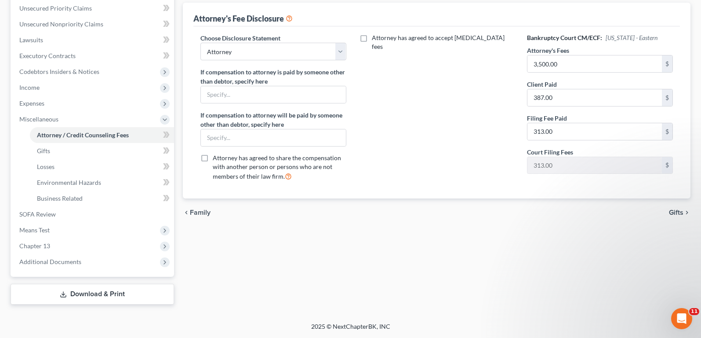
click at [673, 213] on span "Gifts" at bounding box center [676, 212] width 15 height 7
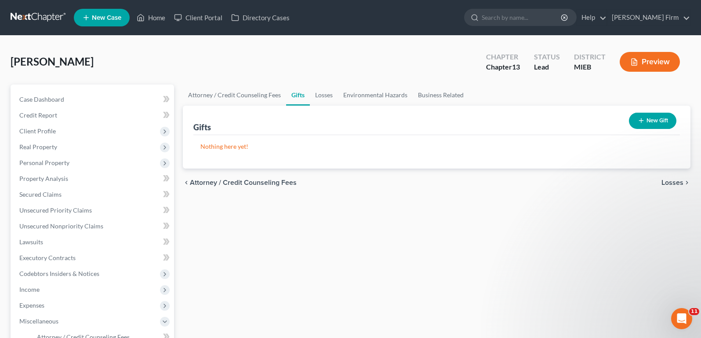
click at [675, 182] on span "Losses" at bounding box center [673, 182] width 22 height 7
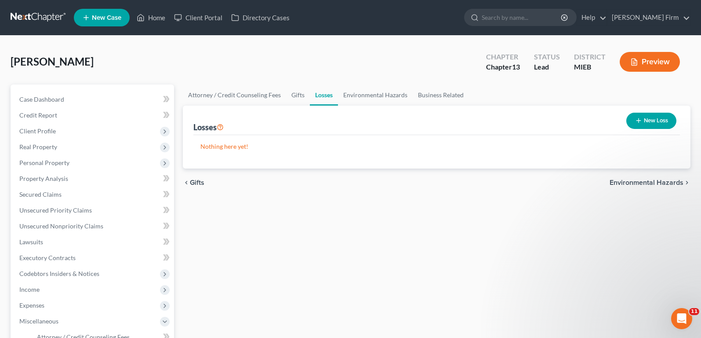
click at [675, 182] on span "Environmental Hazards" at bounding box center [647, 182] width 74 height 7
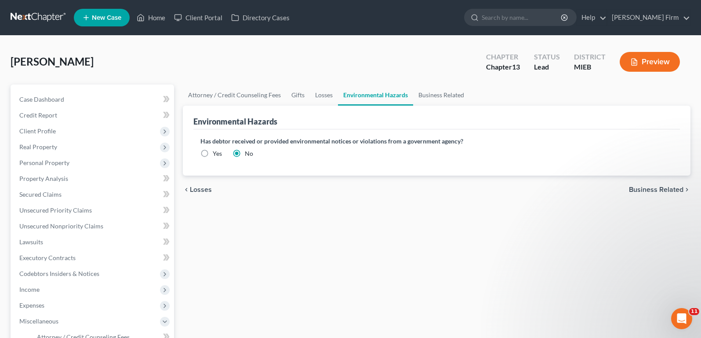
click at [675, 192] on span "Business Related" at bounding box center [656, 189] width 55 height 7
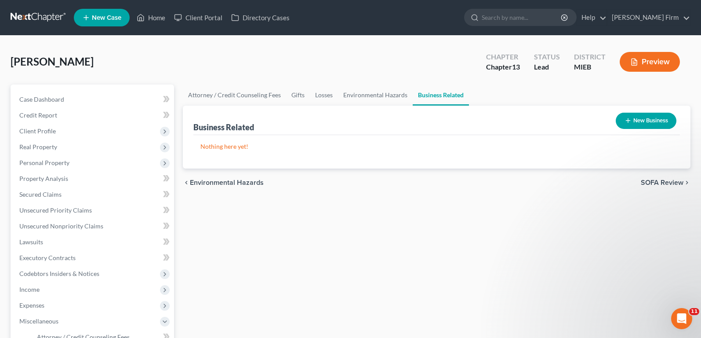
click at [674, 180] on span "SOFA Review" at bounding box center [662, 182] width 43 height 7
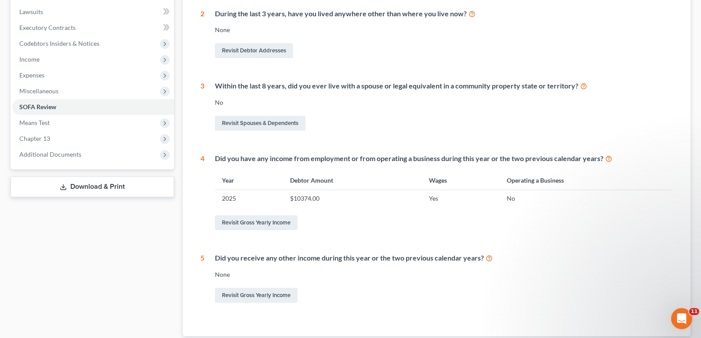
scroll to position [290, 0]
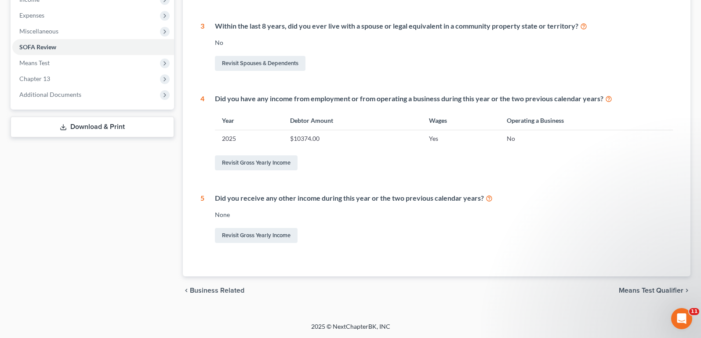
click at [668, 288] on span "Means Test Qualifier" at bounding box center [651, 290] width 65 height 7
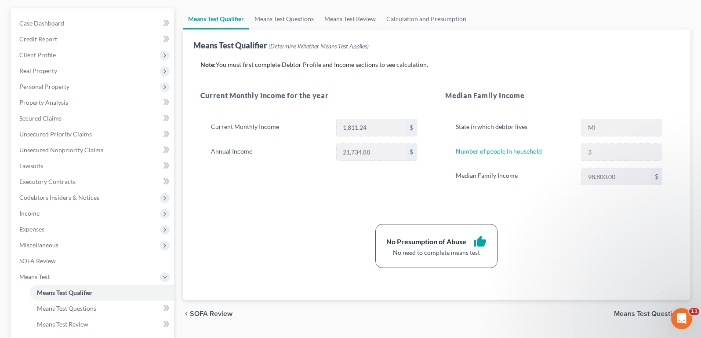
scroll to position [132, 0]
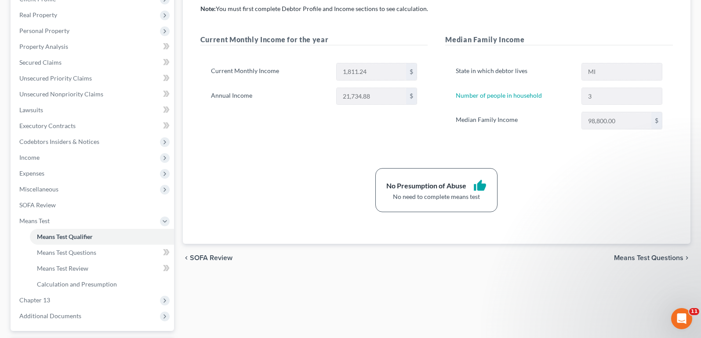
click at [625, 254] on span "Means Test Questions" at bounding box center [648, 257] width 69 height 7
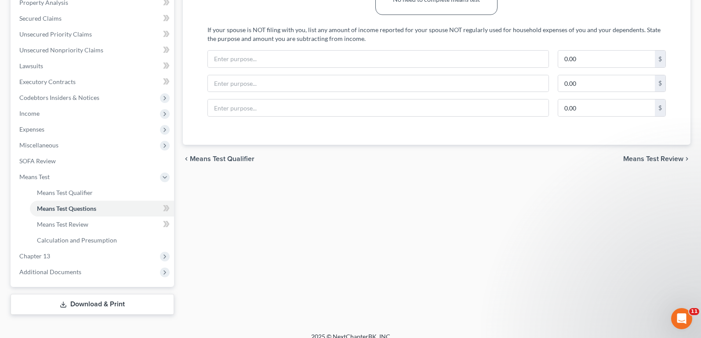
click at [636, 160] on span "Means Test Review" at bounding box center [653, 158] width 60 height 7
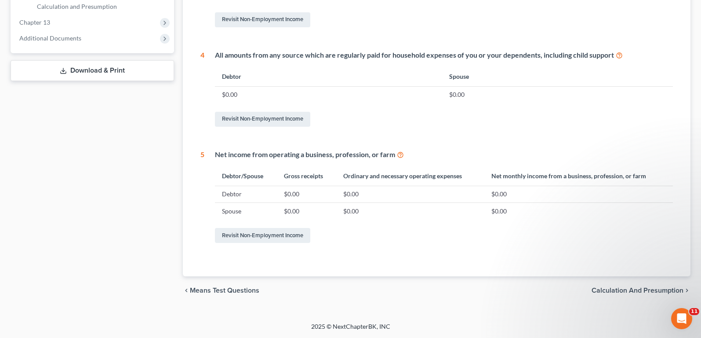
click at [648, 288] on span "Calculation and Presumption" at bounding box center [638, 290] width 92 height 7
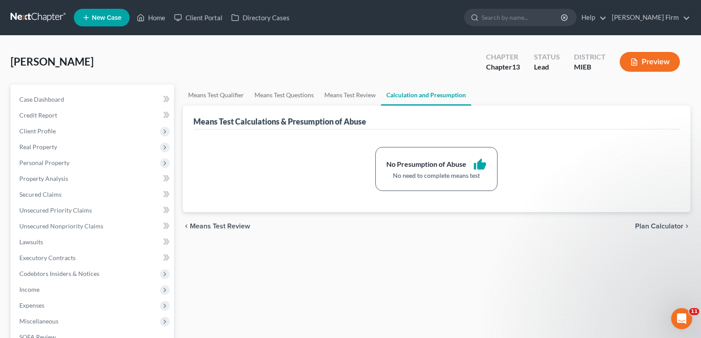
click at [656, 222] on span "Plan Calculator" at bounding box center [659, 225] width 48 height 7
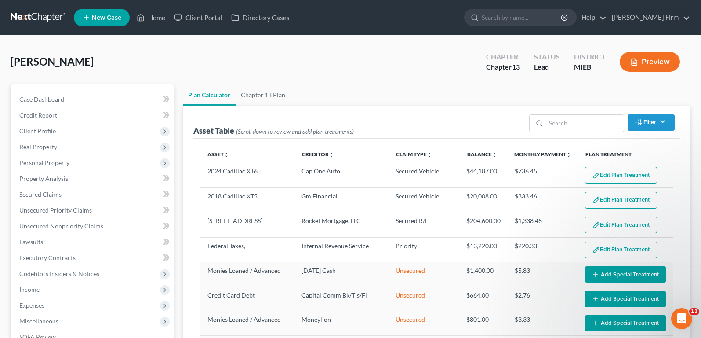
select select "59"
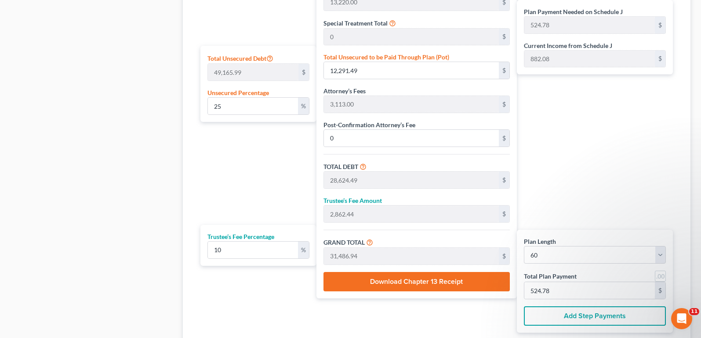
scroll to position [586, 0]
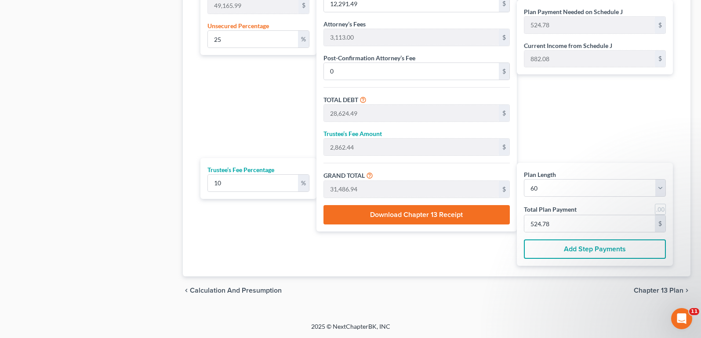
click at [666, 288] on span "Chapter 13 Plan" at bounding box center [659, 290] width 50 height 7
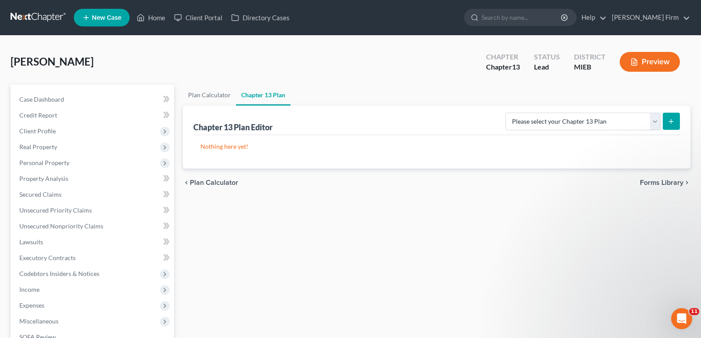
click at [672, 182] on span "Forms Library" at bounding box center [662, 182] width 44 height 7
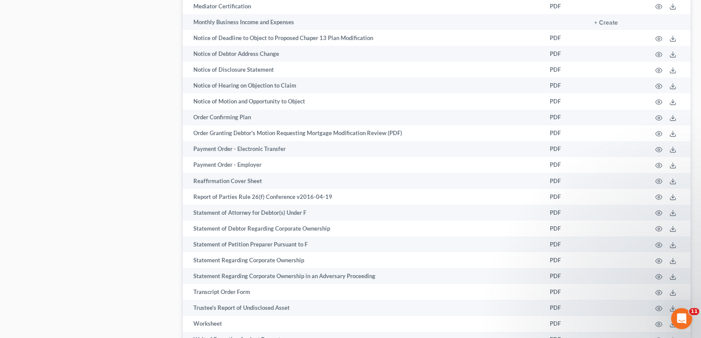
scroll to position [856, 0]
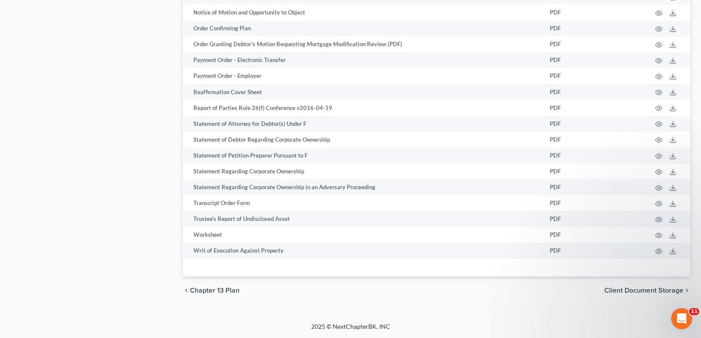
click at [662, 290] on span "Client Document Storage" at bounding box center [643, 290] width 79 height 7
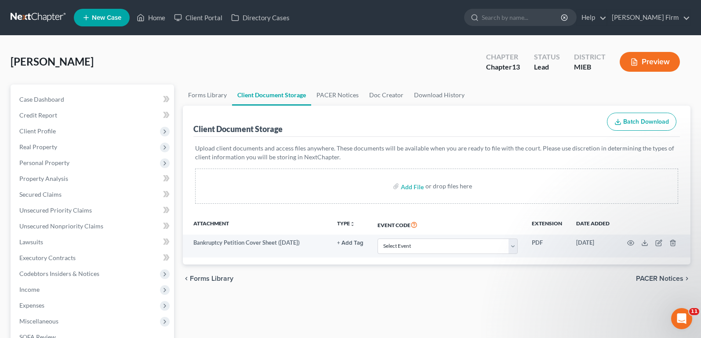
click at [663, 273] on div "chevron_left Forms Library PACER Notices chevron_right" at bounding box center [437, 278] width 508 height 28
click at [663, 275] on span "PACER Notices" at bounding box center [659, 278] width 47 height 7
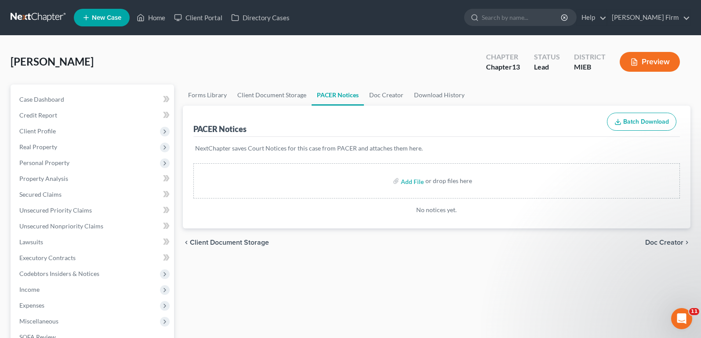
click at [666, 240] on span "Doc Creator" at bounding box center [664, 242] width 38 height 7
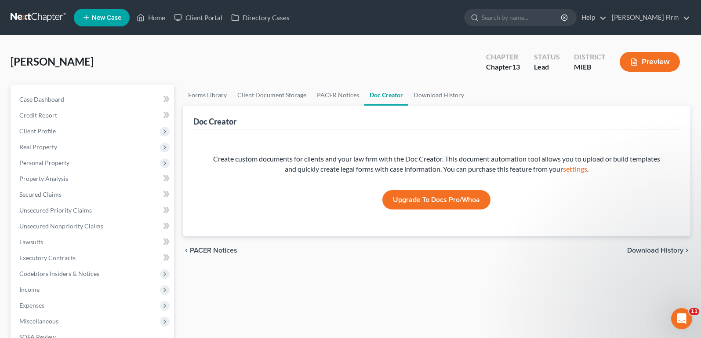
click at [666, 247] on span "Download History" at bounding box center [655, 250] width 56 height 7
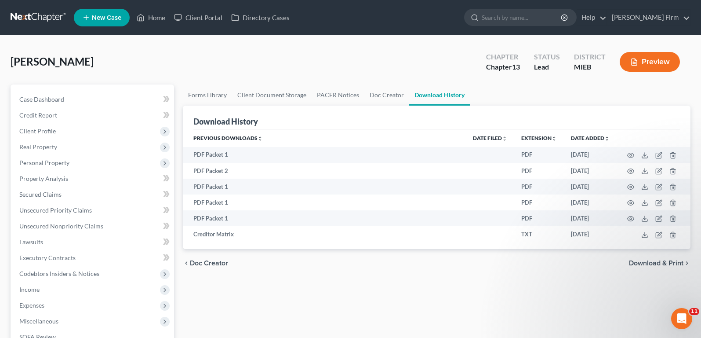
click at [663, 259] on span "Download & Print" at bounding box center [656, 262] width 55 height 7
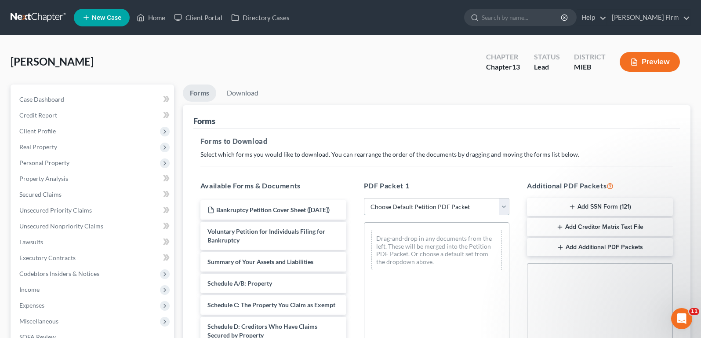
click at [421, 211] on select "Choose Default Petition PDF Packet Complete Bankruptcy Petition (all forms and …" at bounding box center [437, 207] width 146 height 18
select select "0"
click at [364, 198] on select "Choose Default Petition PDF Packet Complete Bankruptcy Petition (all forms and …" at bounding box center [437, 207] width 146 height 18
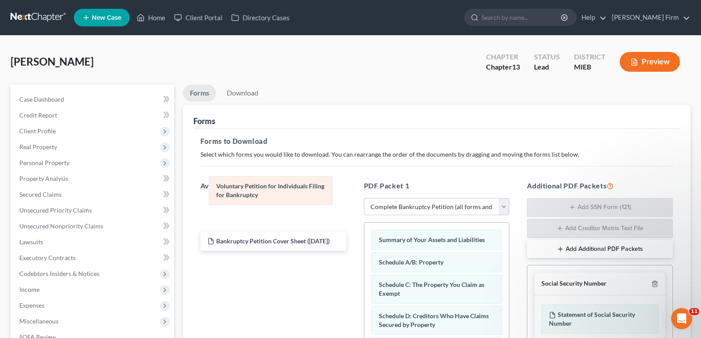
drag, startPoint x: 415, startPoint y: 247, endPoint x: 253, endPoint y: 193, distance: 171.3
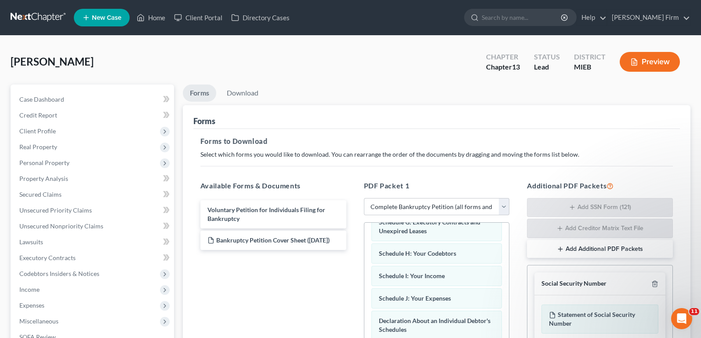
scroll to position [176, 0]
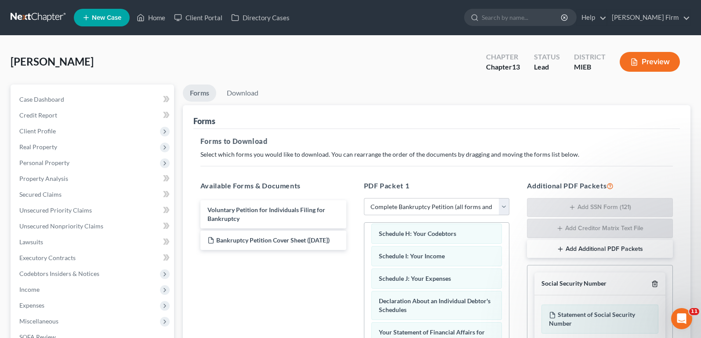
click at [652, 283] on icon "button" at bounding box center [654, 283] width 7 height 7
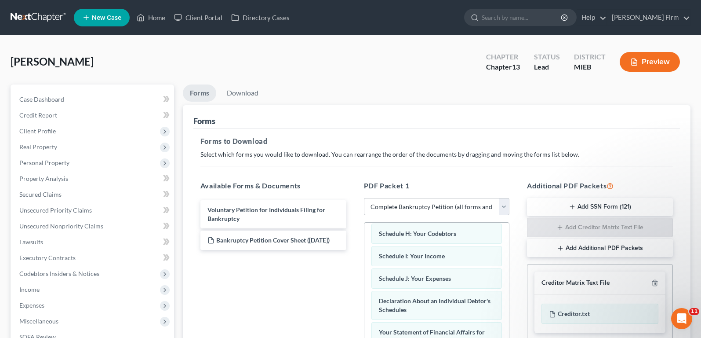
scroll to position [44, 0]
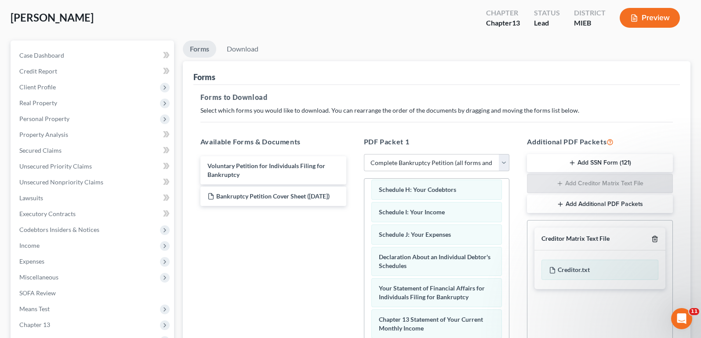
click at [655, 238] on icon "button" at bounding box center [654, 238] width 7 height 7
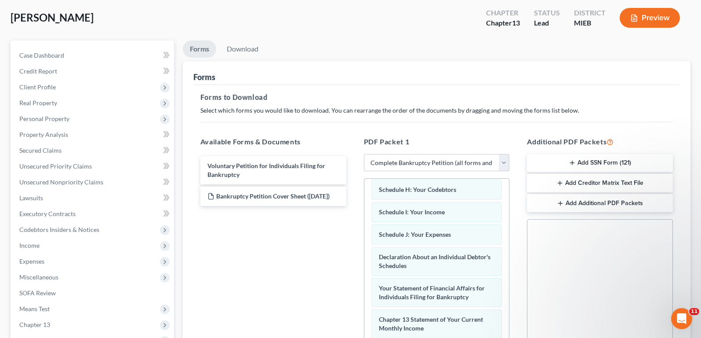
click at [624, 204] on button "Add Additional PDF Packets" at bounding box center [600, 203] width 146 height 18
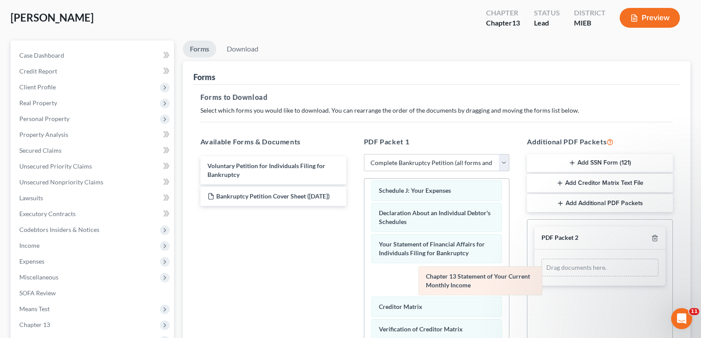
scroll to position [211, 0]
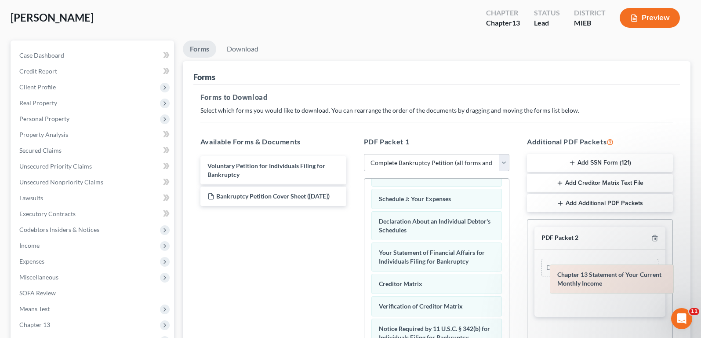
drag, startPoint x: 464, startPoint y: 278, endPoint x: 639, endPoint y: 276, distance: 175.4
click at [509, 276] on div "Chapter 13 Statement of Your Current Monthly Income Summary of Your Assets and …" at bounding box center [436, 193] width 145 height 452
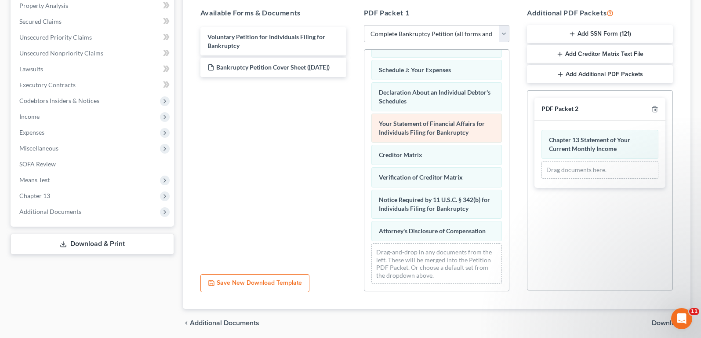
scroll to position [176, 0]
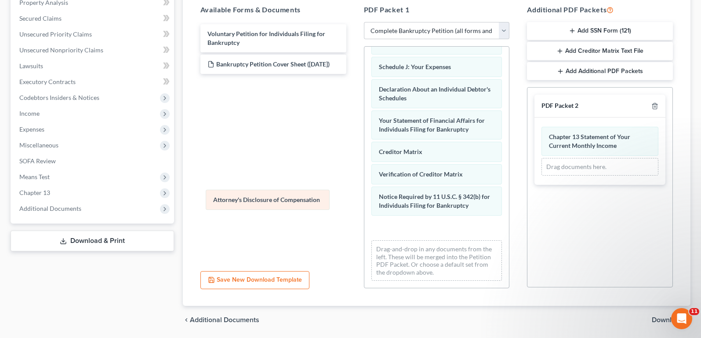
drag, startPoint x: 466, startPoint y: 232, endPoint x: 297, endPoint y: 204, distance: 171.1
click at [364, 204] on div "Attorney's Disclosure of Compensation Summary of Your Assets and Liabilities Sc…" at bounding box center [436, 61] width 145 height 452
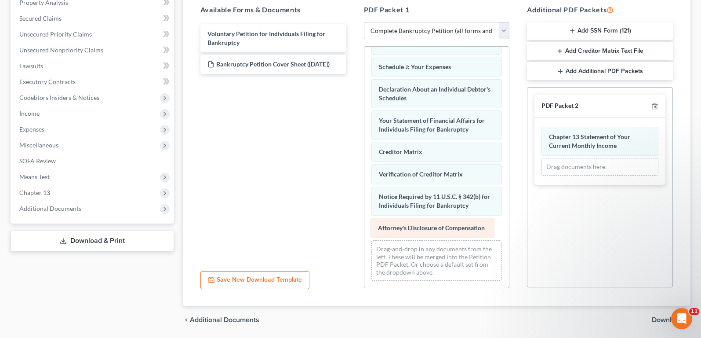
scroll to position [189, 0]
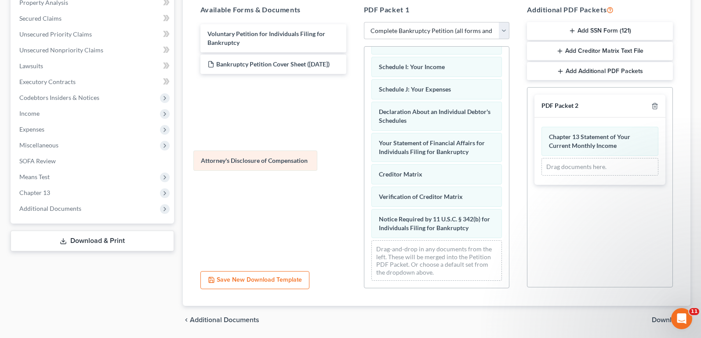
drag, startPoint x: 405, startPoint y: 230, endPoint x: 227, endPoint y: 163, distance: 190.3
click at [364, 163] on div "Attorney's Disclosure of Compensation Summary of Your Assets and Liabilities Sc…" at bounding box center [436, 73] width 145 height 430
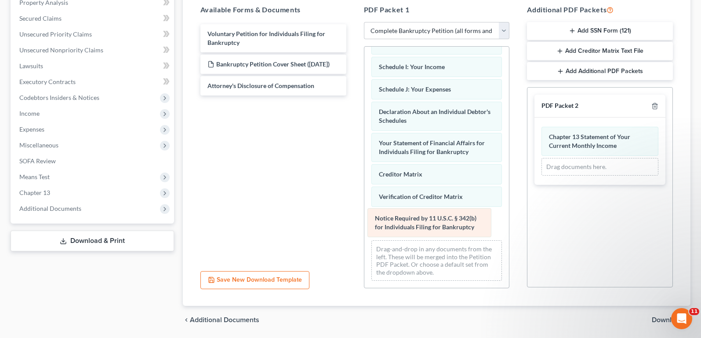
scroll to position [158, 0]
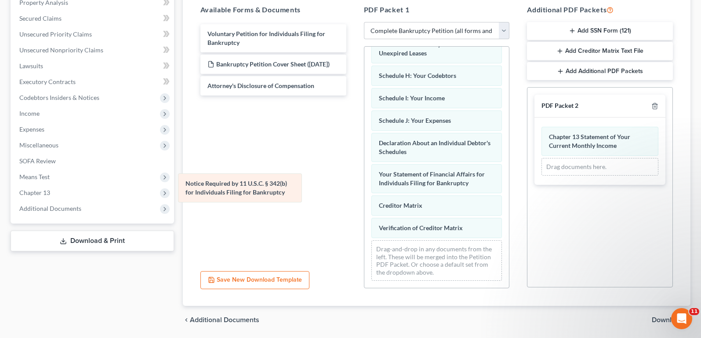
drag, startPoint x: 400, startPoint y: 229, endPoint x: 206, endPoint y: 193, distance: 196.7
click at [364, 193] on div "Notice Required by 11 U.S.C. § 342(b) for Individuals Filing for Bankruptcy Sum…" at bounding box center [436, 88] width 145 height 399
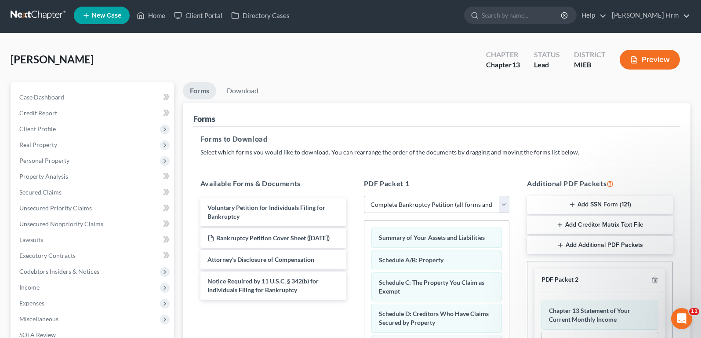
scroll to position [0, 0]
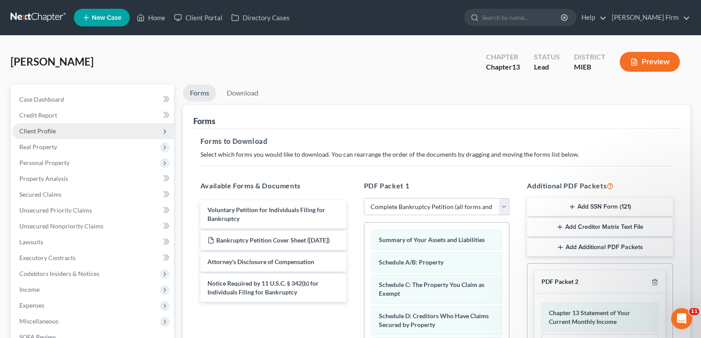
click at [95, 131] on span "Client Profile" at bounding box center [93, 131] width 162 height 16
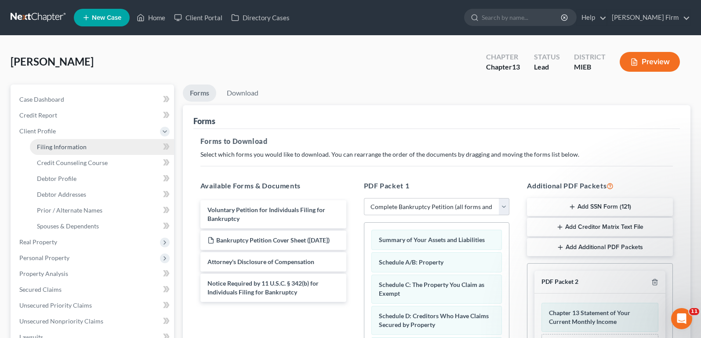
click at [94, 153] on link "Filing Information" at bounding box center [102, 147] width 144 height 16
select select "1"
select select "0"
select select "3"
select select "40"
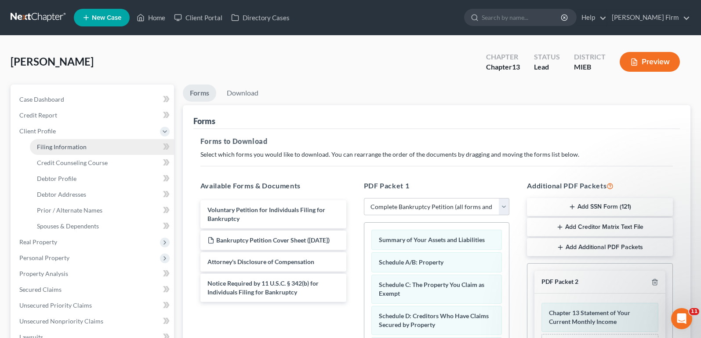
select select "3"
select select "0"
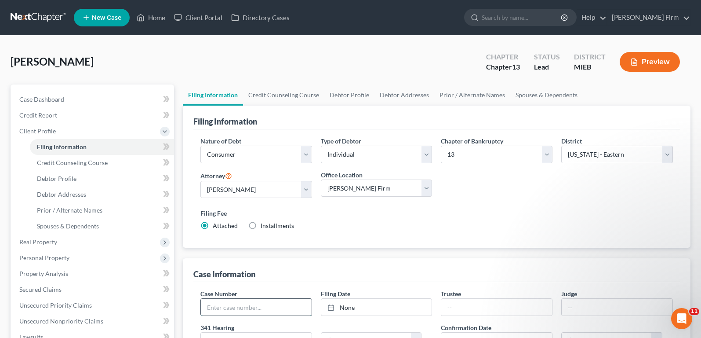
drag, startPoint x: 217, startPoint y: 308, endPoint x: 218, endPoint y: 315, distance: 7.0
click at [217, 308] on input "text" at bounding box center [256, 306] width 111 height 17
type input "25-47755"
drag, startPoint x: 558, startPoint y: 307, endPoint x: 569, endPoint y: 307, distance: 11.0
click at [558, 307] on div "Judge" at bounding box center [617, 302] width 120 height 27
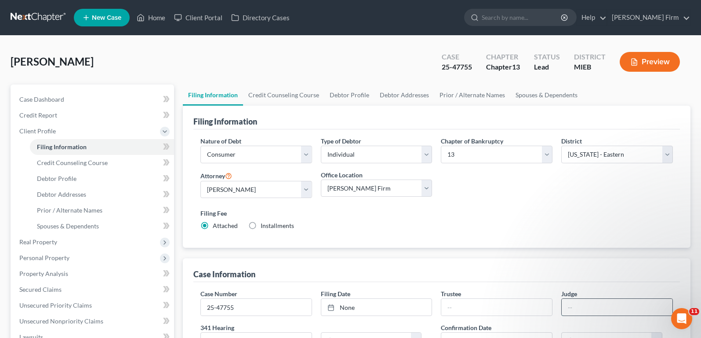
click at [588, 307] on input "text" at bounding box center [617, 306] width 111 height 17
type input "Maria L Oxholm"
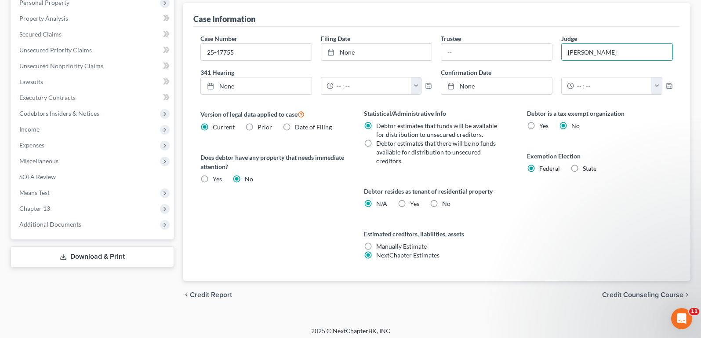
scroll to position [259, 0]
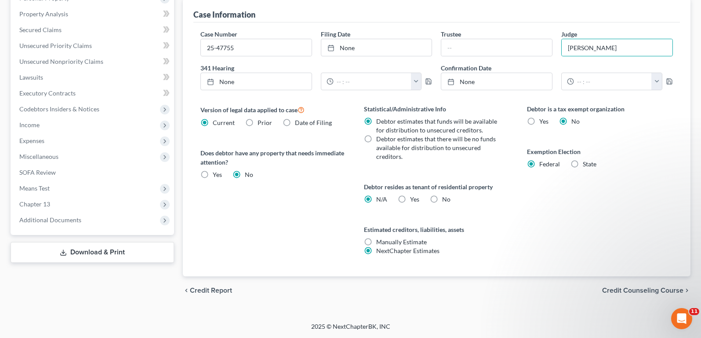
click at [646, 293] on span "Credit Counseling Course" at bounding box center [642, 290] width 81 height 7
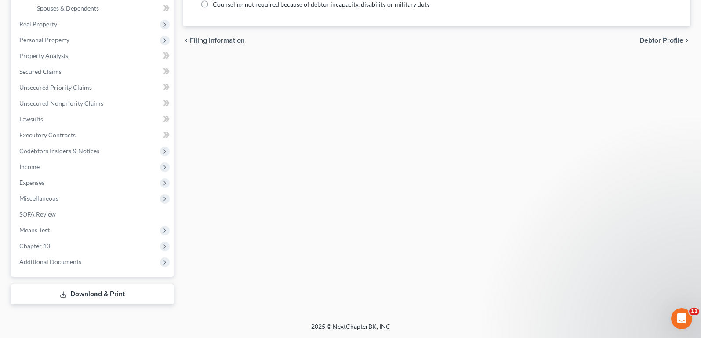
click at [120, 288] on link "Download & Print" at bounding box center [93, 294] width 164 height 21
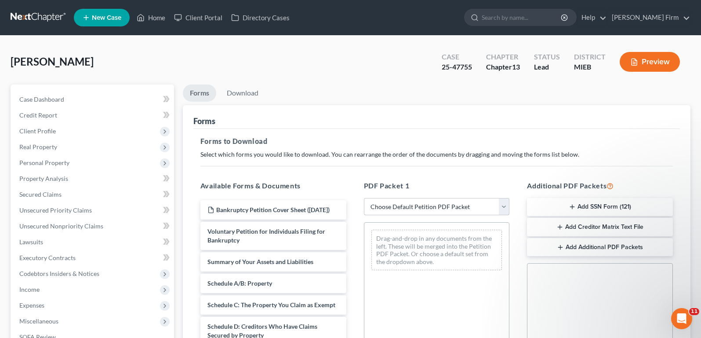
drag, startPoint x: 393, startPoint y: 210, endPoint x: 394, endPoint y: 215, distance: 4.9
click at [393, 210] on select "Choose Default Petition PDF Packet Complete Bankruptcy Petition (all forms and …" at bounding box center [437, 207] width 146 height 18
select select "0"
click at [364, 198] on select "Choose Default Petition PDF Packet Complete Bankruptcy Petition (all forms and …" at bounding box center [437, 207] width 146 height 18
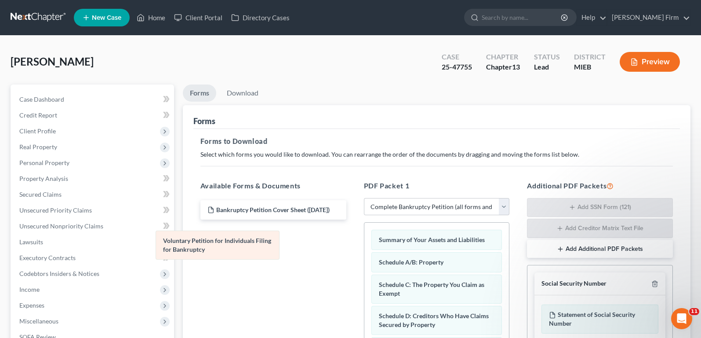
drag, startPoint x: 405, startPoint y: 242, endPoint x: 189, endPoint y: 243, distance: 215.8
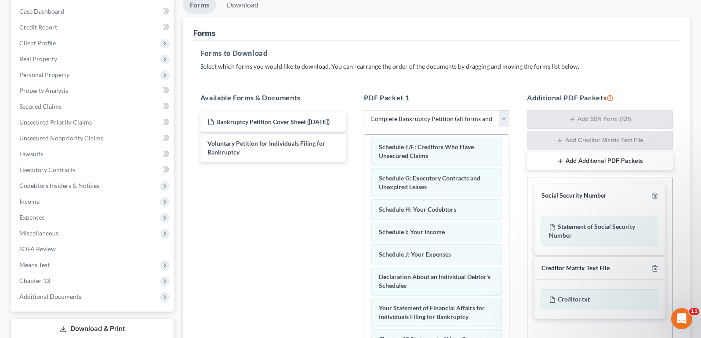
scroll to position [132, 0]
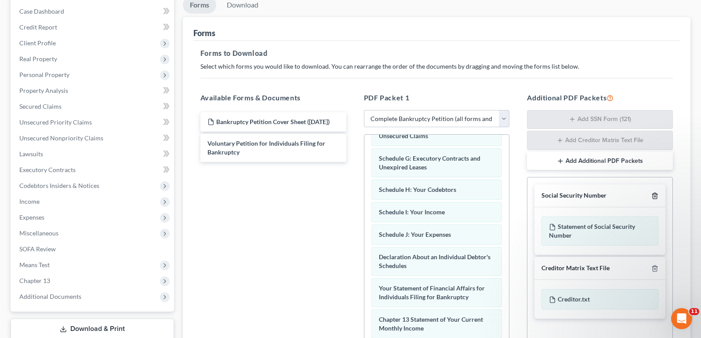
click at [654, 198] on icon "button" at bounding box center [654, 195] width 7 height 7
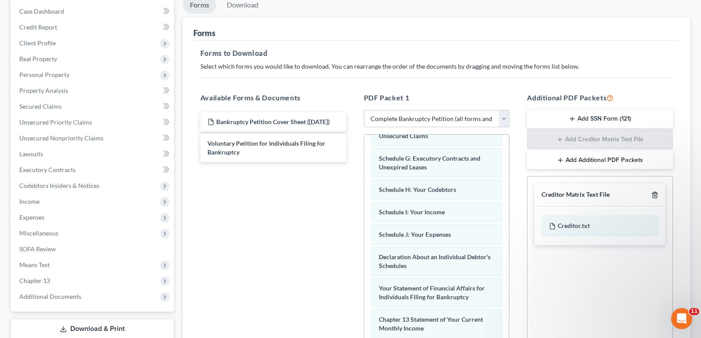
click at [654, 198] on icon "button" at bounding box center [654, 194] width 7 height 7
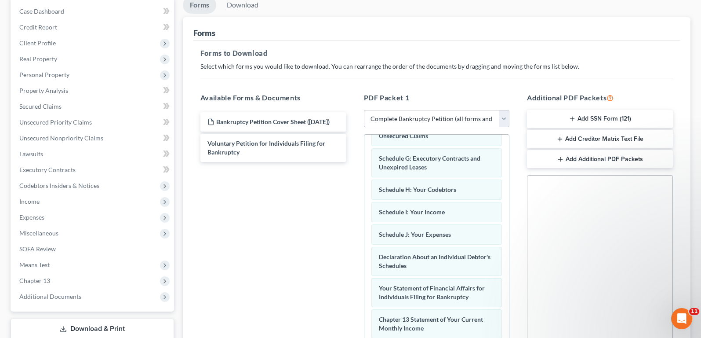
click at [633, 155] on button "Add Additional PDF Packets" at bounding box center [600, 159] width 146 height 18
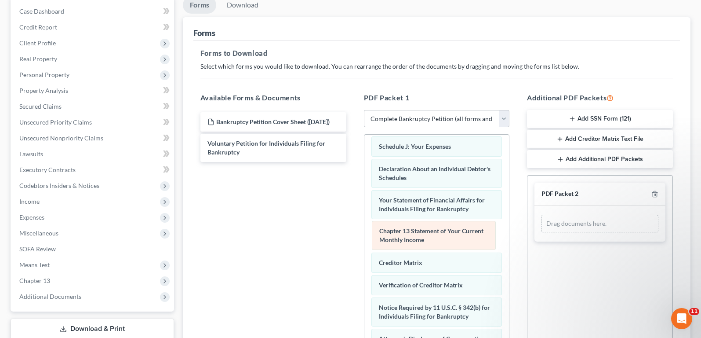
scroll to position [211, 0]
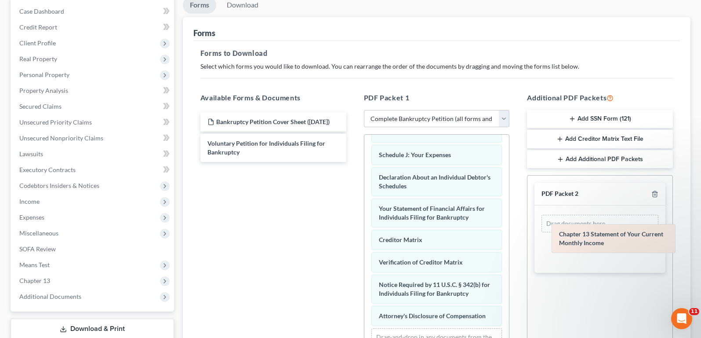
drag, startPoint x: 466, startPoint y: 236, endPoint x: 641, endPoint y: 239, distance: 175.0
click at [509, 239] on div "Chapter 13 Statement of Your Current Monthly Income Summary of Your Assets and …" at bounding box center [436, 149] width 145 height 452
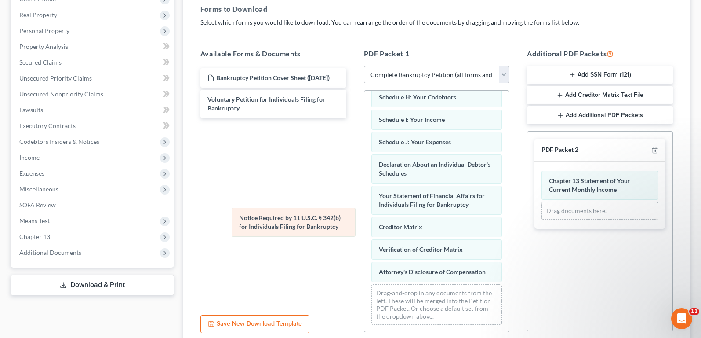
scroll to position [180, 0]
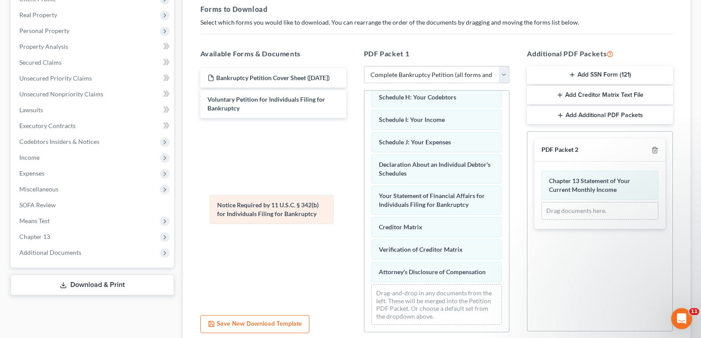
drag, startPoint x: 444, startPoint y: 249, endPoint x: 283, endPoint y: 213, distance: 165.6
click at [364, 213] on div "Notice Required by 11 U.S.C. § 342(b) for Individuals Filing for Bankruptcy Sum…" at bounding box center [436, 120] width 145 height 421
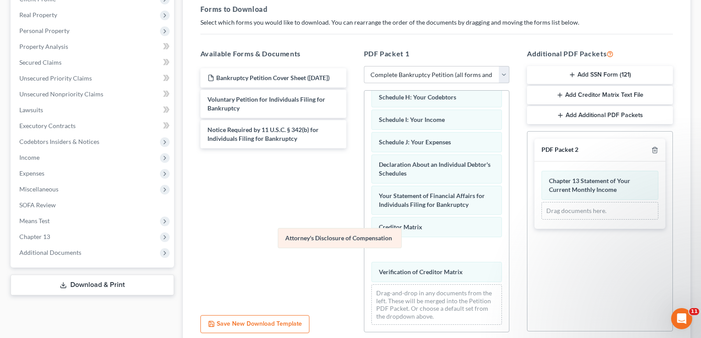
scroll to position [158, 0]
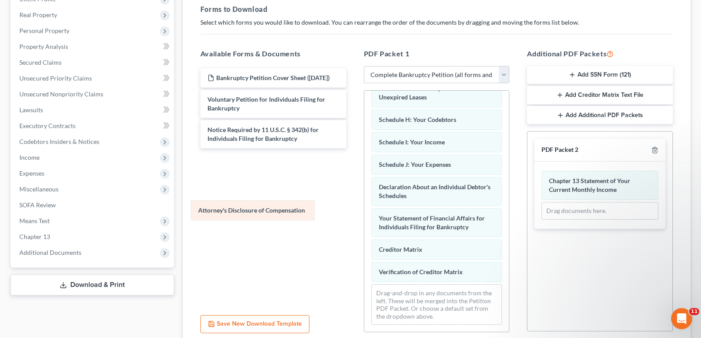
drag, startPoint x: 425, startPoint y: 277, endPoint x: 244, endPoint y: 215, distance: 190.9
click at [364, 215] on div "Attorney's Disclosure of Compensation Summary of Your Assets and Liabilities Sc…" at bounding box center [436, 132] width 145 height 399
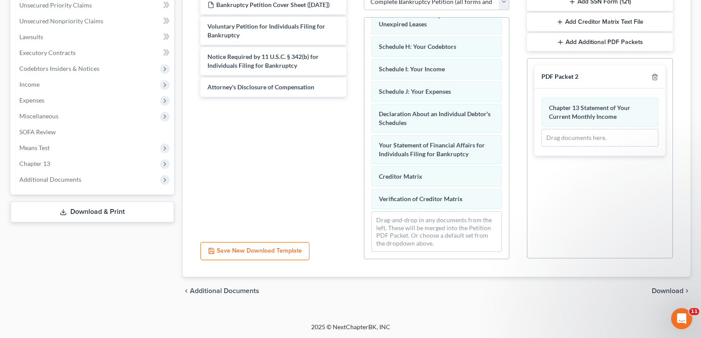
scroll to position [205, 0]
click at [680, 290] on span "Download" at bounding box center [668, 290] width 32 height 7
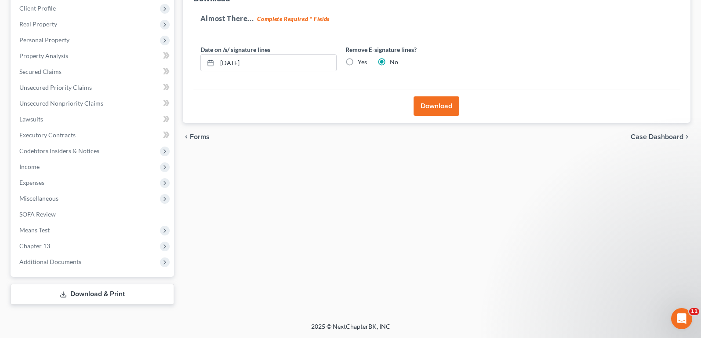
scroll to position [123, 0]
click at [444, 102] on button "Download" at bounding box center [437, 105] width 46 height 19
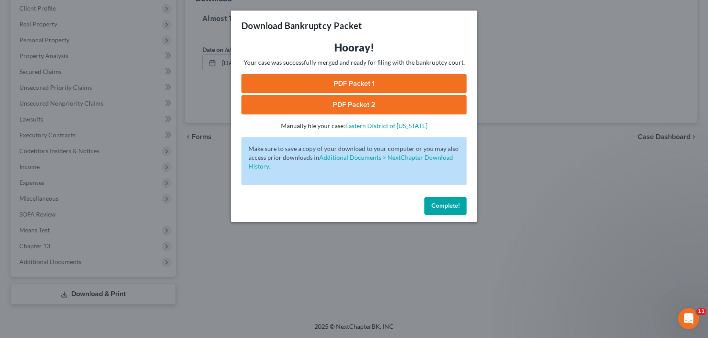
click at [401, 82] on link "PDF Packet 1" at bounding box center [353, 83] width 225 height 19
click at [335, 105] on link "PDF Packet 2" at bounding box center [353, 104] width 225 height 19
click at [443, 206] on span "Complete!" at bounding box center [445, 205] width 28 height 7
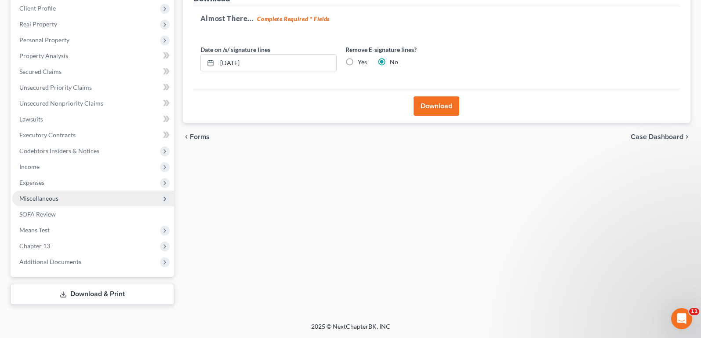
click at [86, 192] on span "Miscellaneous" at bounding box center [93, 198] width 162 height 16
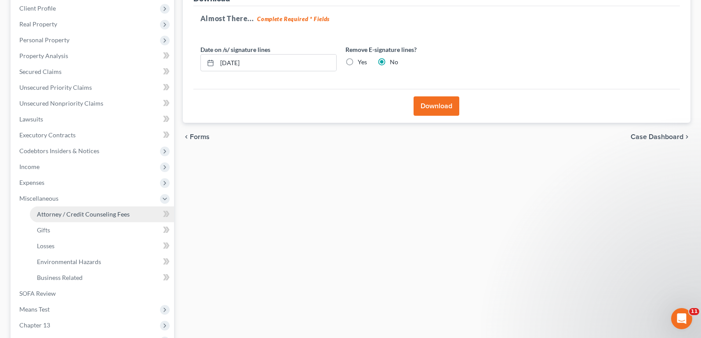
click at [79, 213] on span "Attorney / Credit Counseling Fees" at bounding box center [83, 213] width 93 height 7
select select "0"
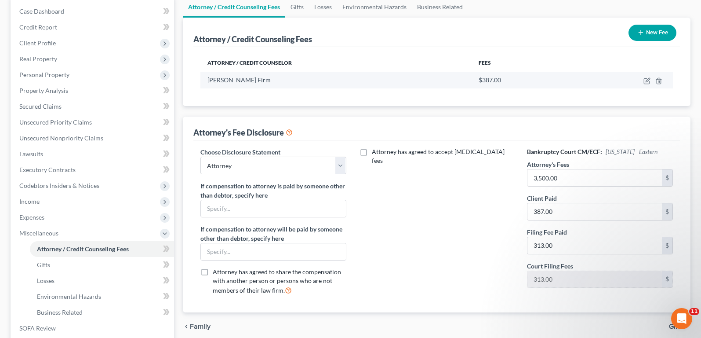
scroll to position [44, 0]
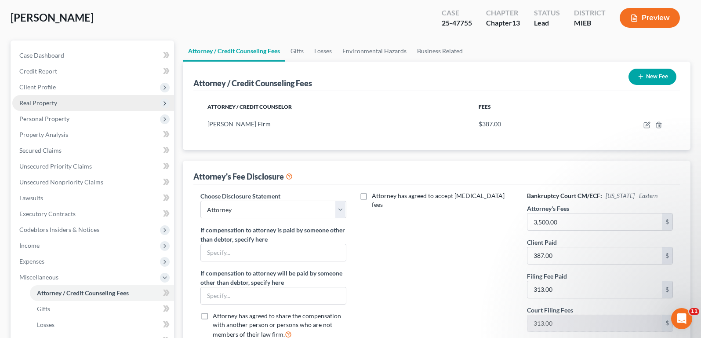
click at [84, 103] on span "Real Property" at bounding box center [93, 103] width 162 height 16
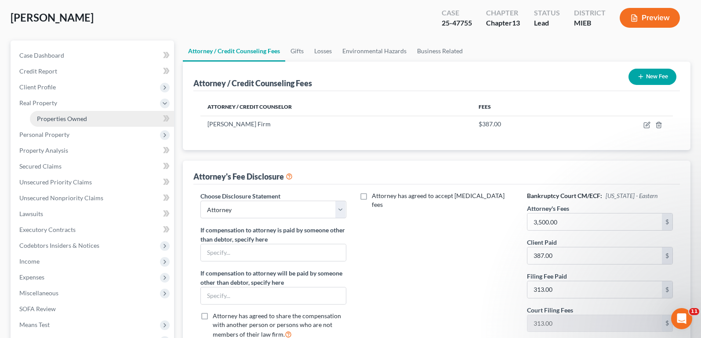
click at [85, 116] on span "Properties Owned" at bounding box center [62, 118] width 50 height 7
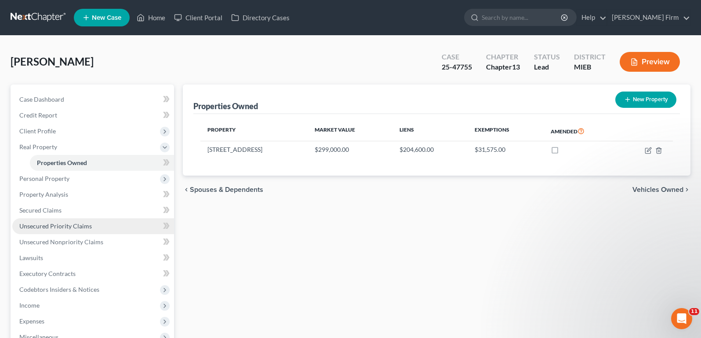
click at [91, 222] on link "Unsecured Priority Claims" at bounding box center [93, 226] width 162 height 16
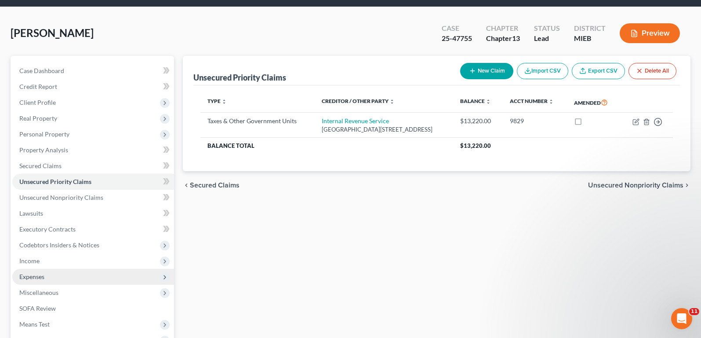
scroll to position [44, 0]
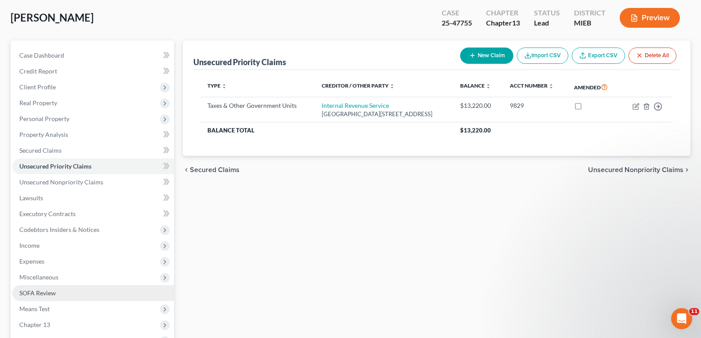
click at [60, 285] on link "SOFA Review" at bounding box center [93, 293] width 162 height 16
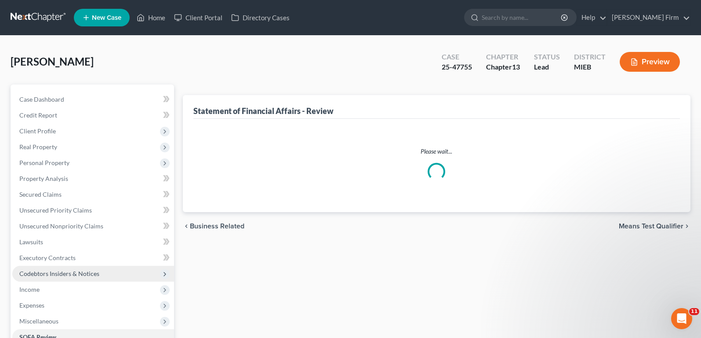
click at [61, 279] on span "Codebtors Insiders & Notices" at bounding box center [93, 273] width 162 height 16
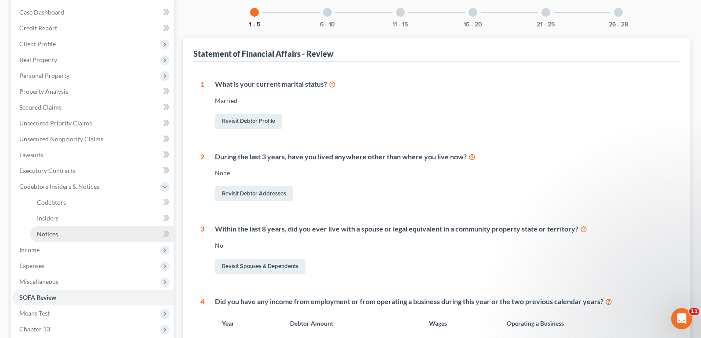
scroll to position [88, 0]
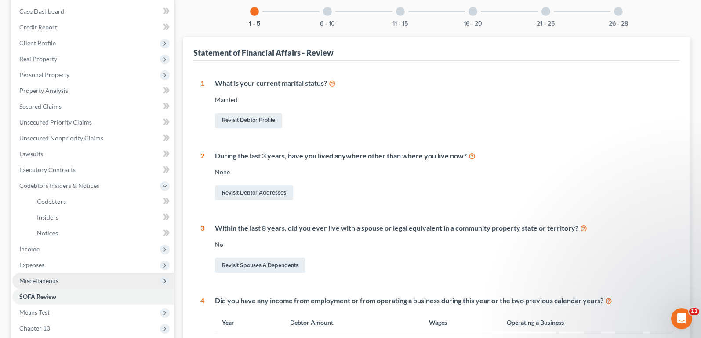
click at [61, 281] on span "Miscellaneous" at bounding box center [93, 281] width 162 height 16
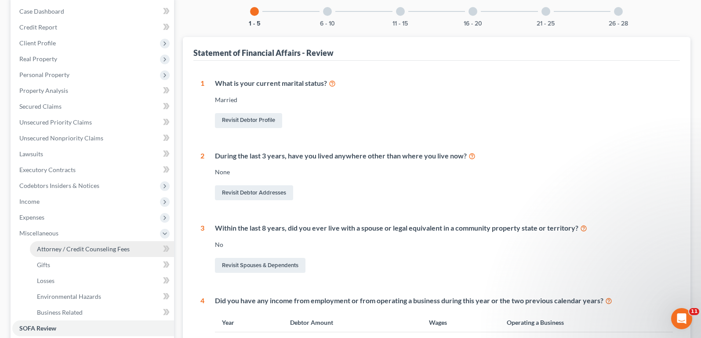
click at [71, 254] on link "Attorney / Credit Counseling Fees" at bounding box center [102, 249] width 144 height 16
select select "0"
